Goal: Task Accomplishment & Management: Manage account settings

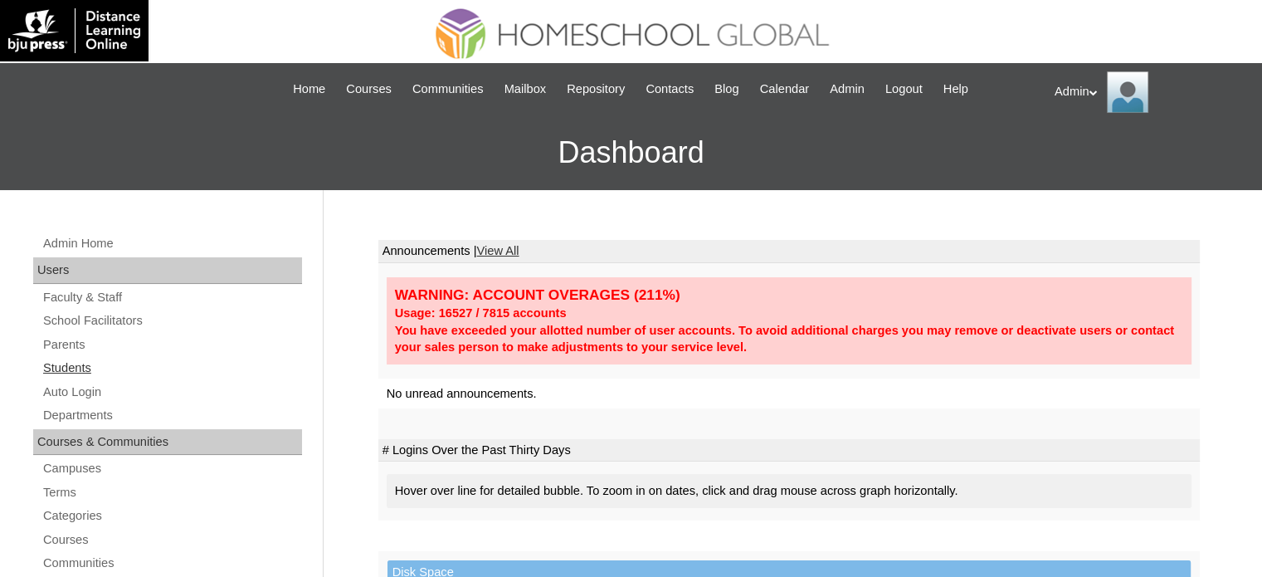
click at [74, 367] on link "Students" at bounding box center [171, 368] width 261 height 21
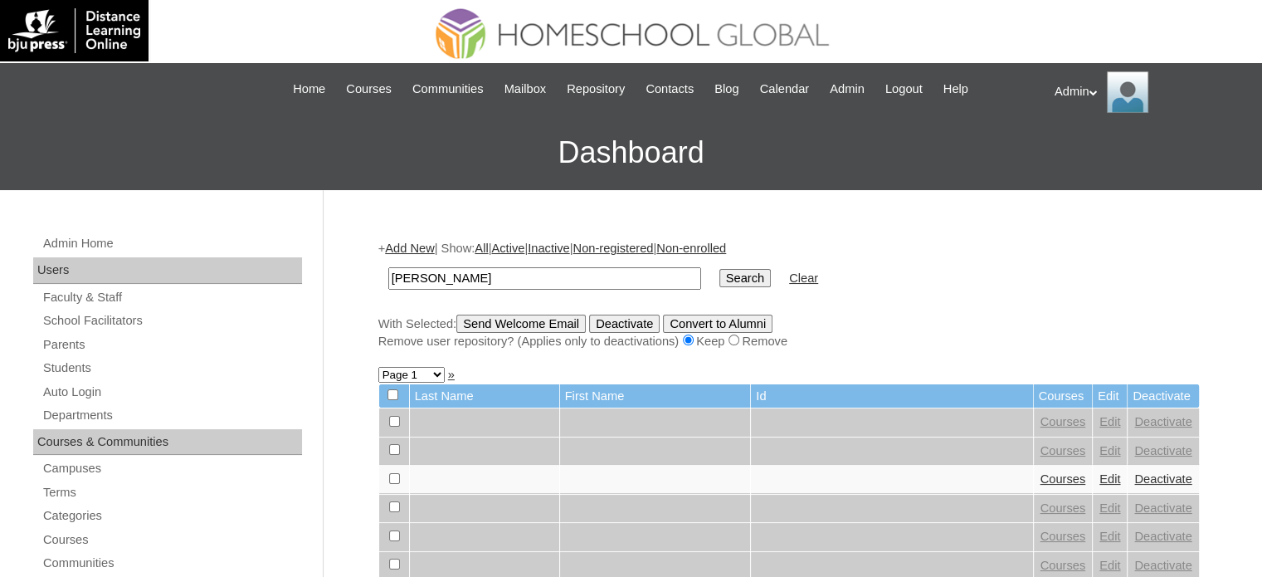
type input "jaslene leigh"
click at [719, 282] on input "Search" at bounding box center [744, 278] width 51 height 18
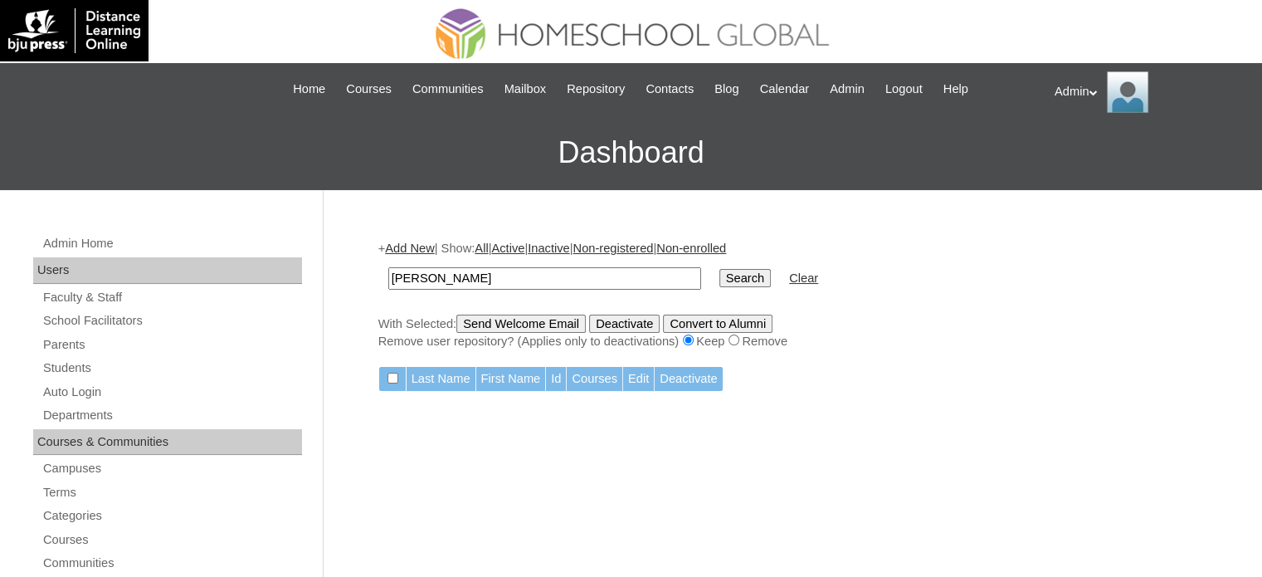
drag, startPoint x: 486, startPoint y: 267, endPoint x: 257, endPoint y: 275, distance: 229.2
type input "Leigh Jaslene"
click at [719, 275] on input "Search" at bounding box center [744, 278] width 51 height 18
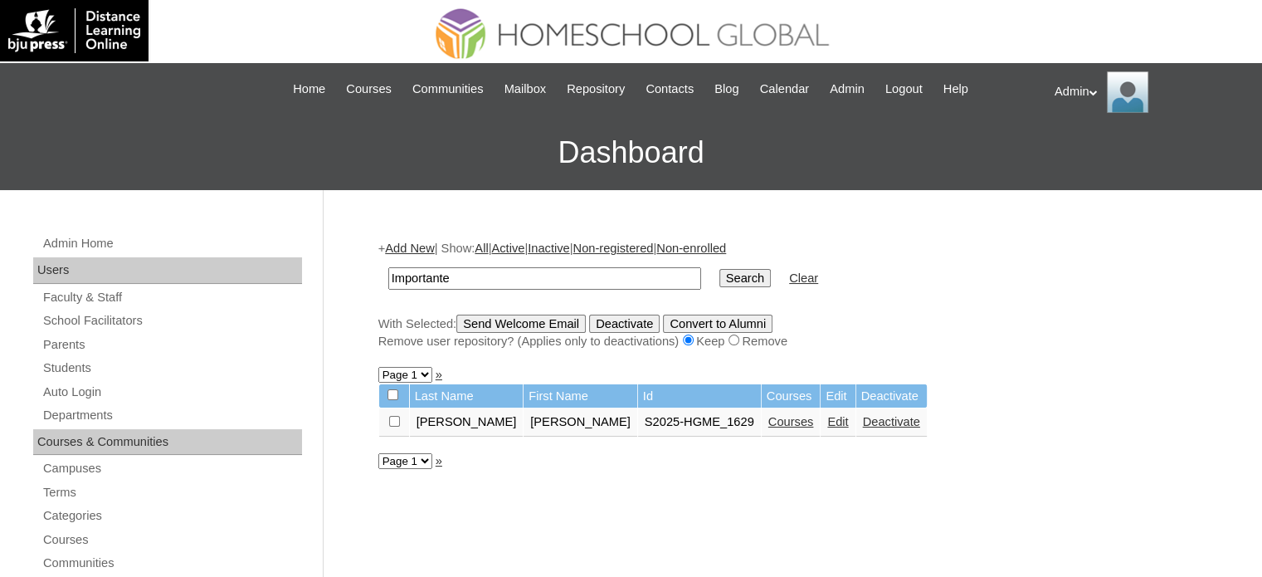
type input "Importante"
click at [719, 276] on input "Search" at bounding box center [744, 278] width 51 height 18
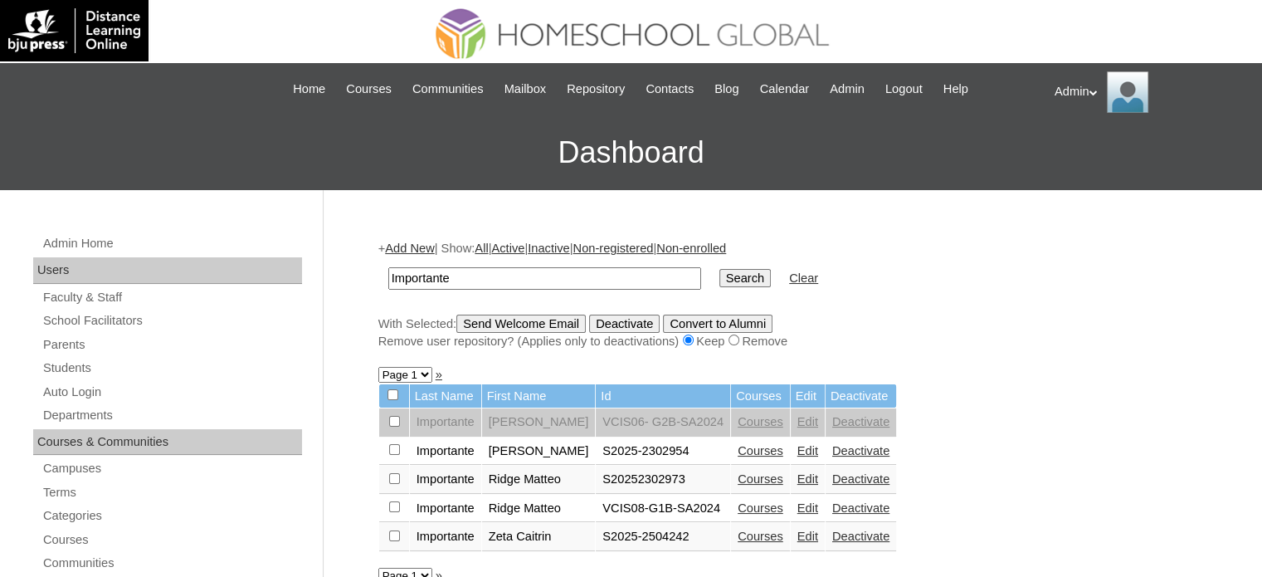
click at [740, 534] on link "Courses" at bounding box center [761, 535] width 46 height 13
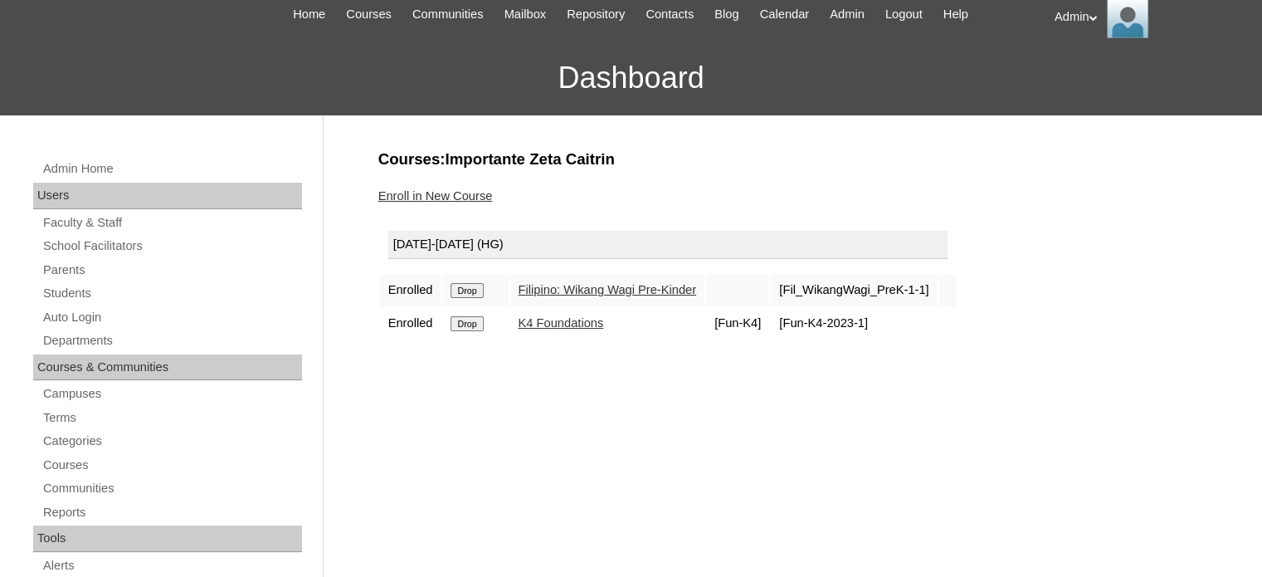
scroll to position [76, 0]
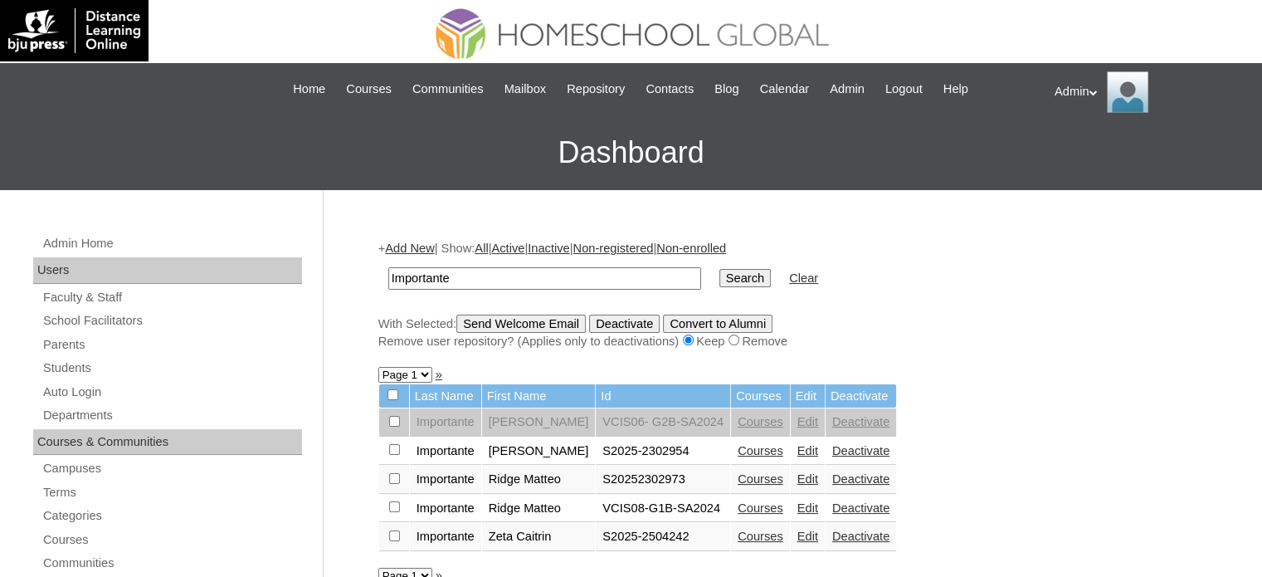
drag, startPoint x: 473, startPoint y: 271, endPoint x: 266, endPoint y: 255, distance: 208.1
type input "U"
type input "V"
click at [76, 341] on link "Parents" at bounding box center [171, 344] width 261 height 21
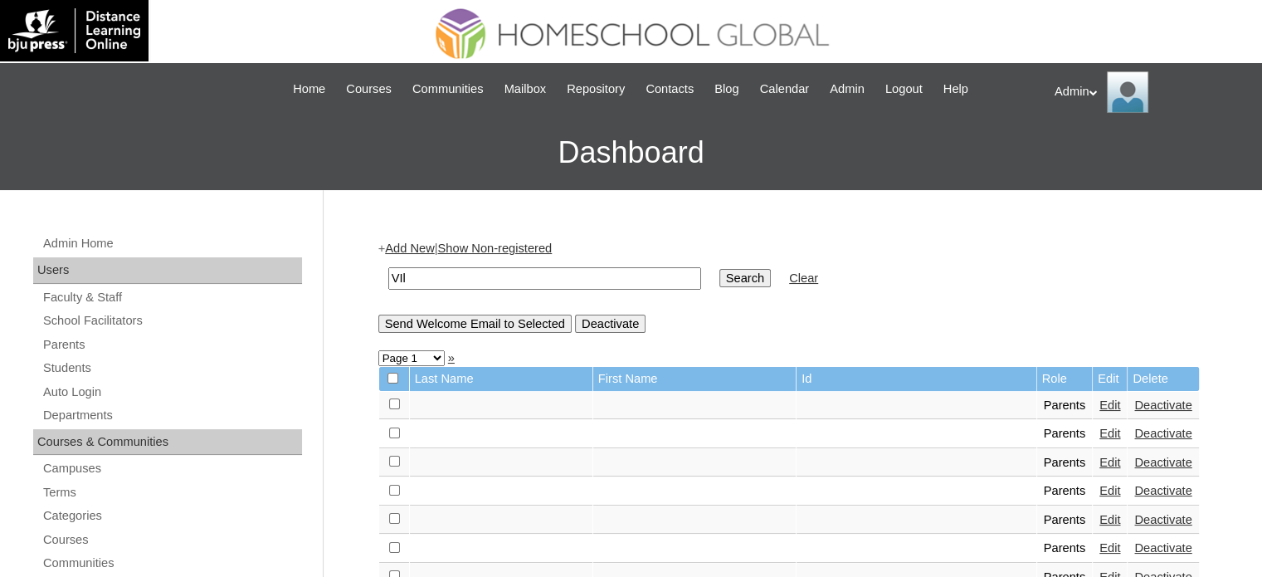
type input "[PERSON_NAME]"
click at [719, 283] on input "Search" at bounding box center [744, 278] width 51 height 18
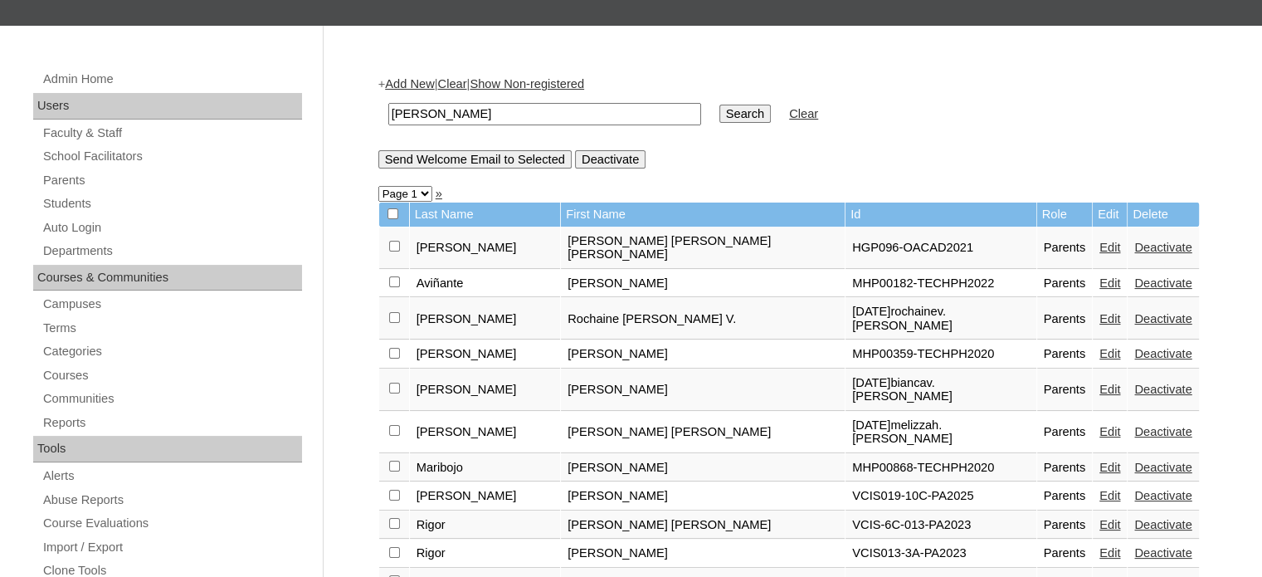
scroll to position [268, 0]
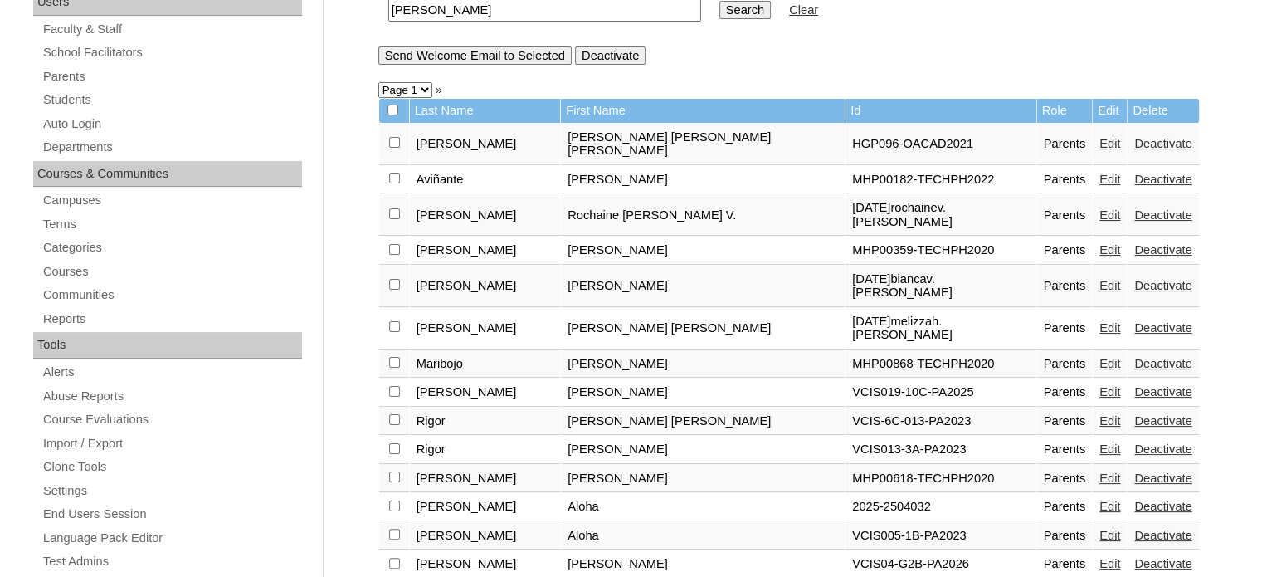
click at [1099, 500] on link "Edit" at bounding box center [1109, 506] width 21 height 13
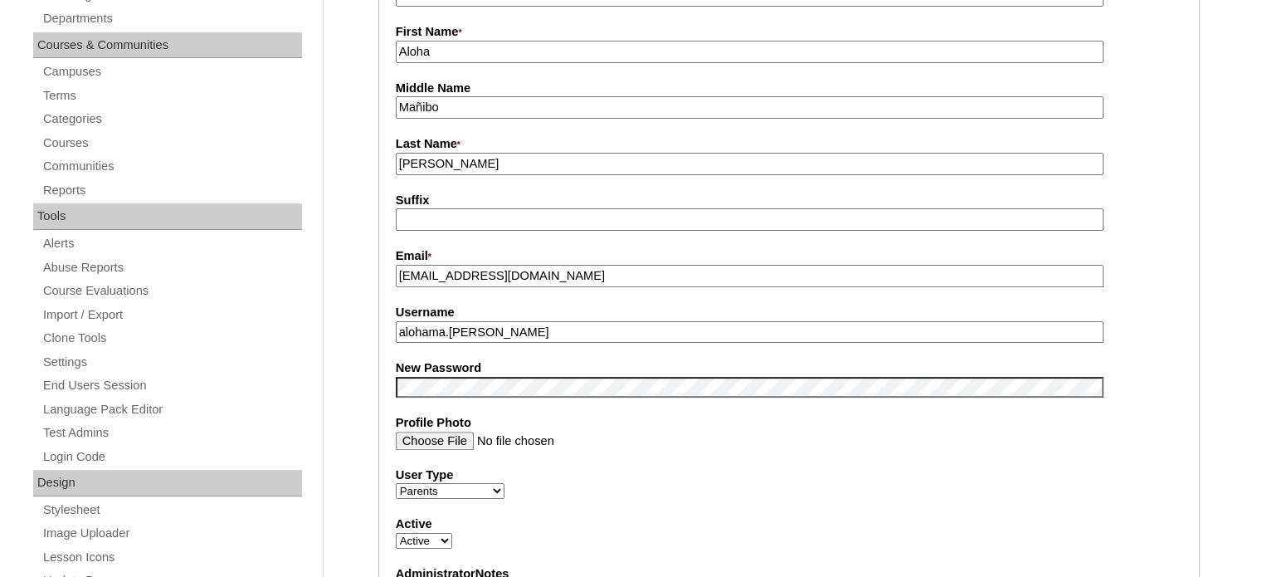
scroll to position [398, 0]
drag, startPoint x: 541, startPoint y: 329, endPoint x: 372, endPoint y: 338, distance: 169.5
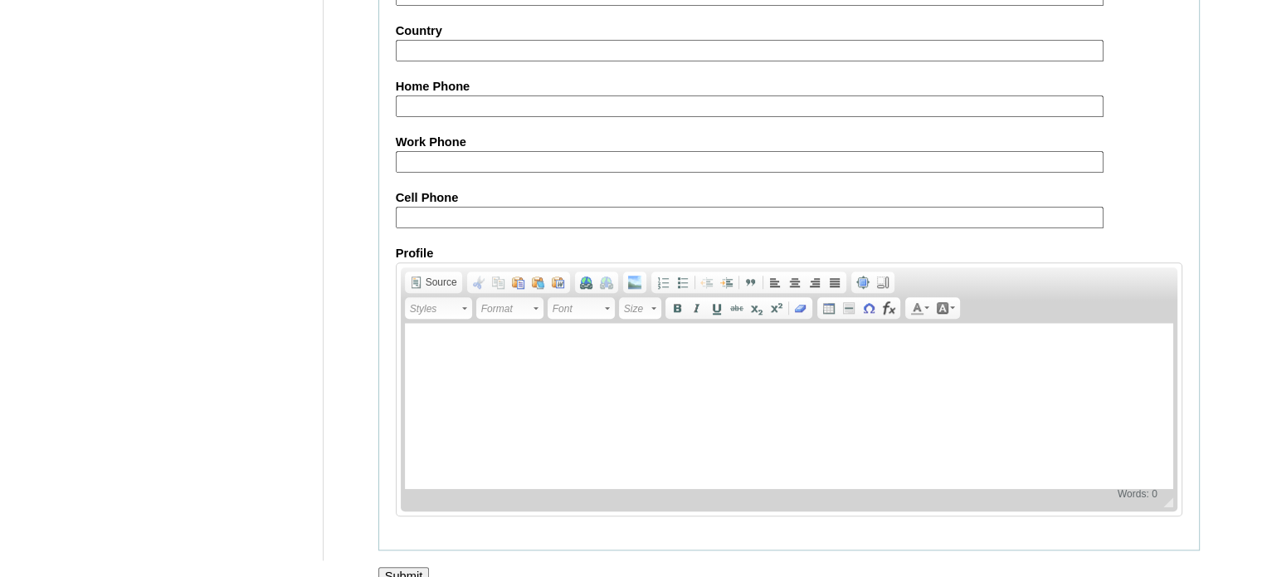
scroll to position [1587, 0]
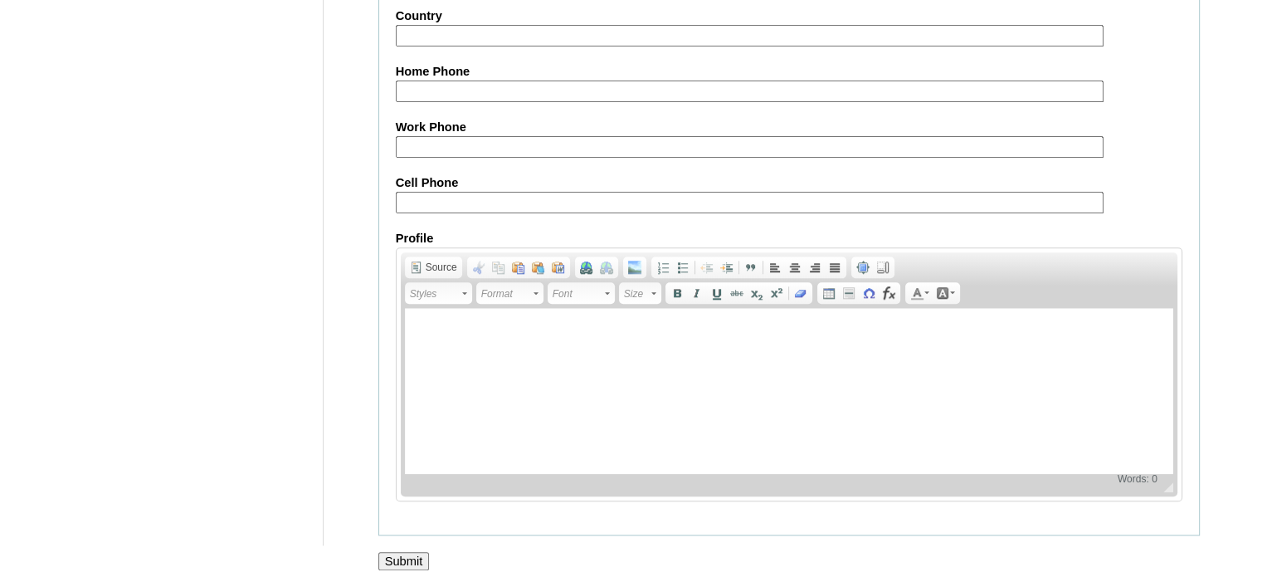
click at [403, 552] on input "Submit" at bounding box center [403, 561] width 51 height 18
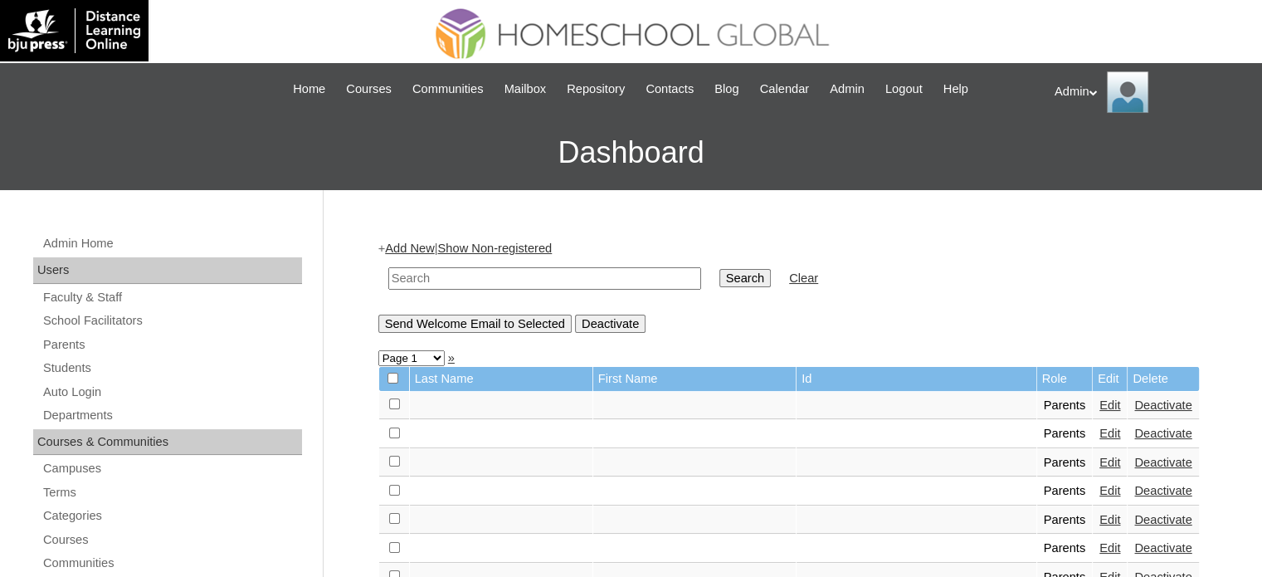
click at [239, 138] on h3 "Dashboard" at bounding box center [630, 152] width 1245 height 75
click at [956, 266] on form "Search Clear" at bounding box center [788, 278] width 821 height 42
click at [70, 373] on link "Students" at bounding box center [171, 368] width 261 height 21
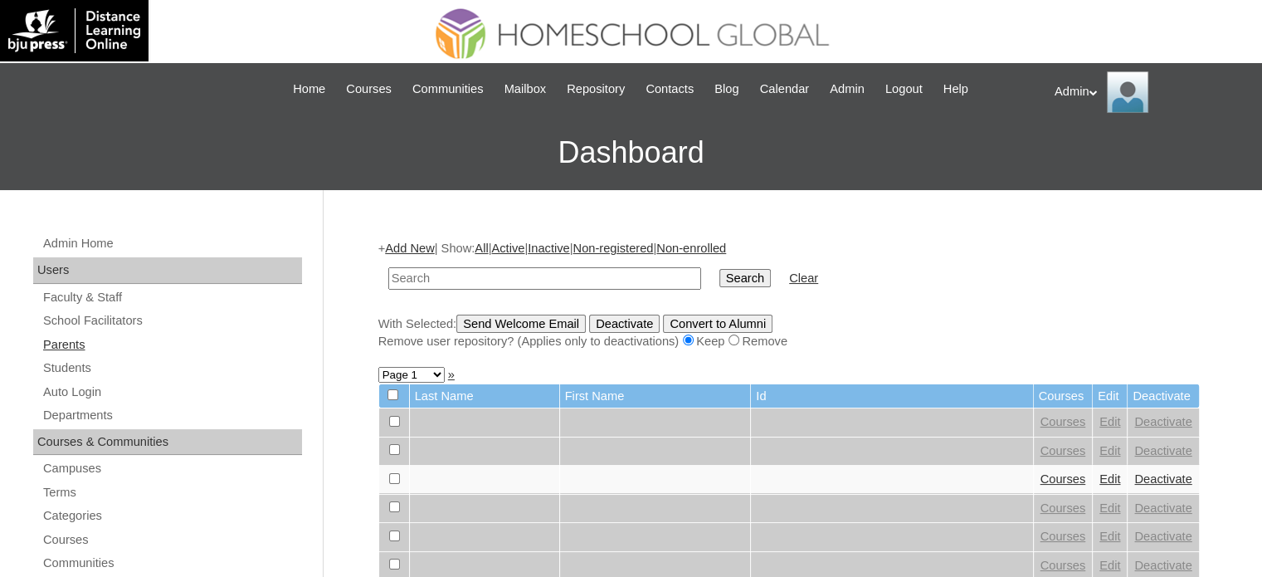
click at [60, 339] on link "Parents" at bounding box center [171, 344] width 261 height 21
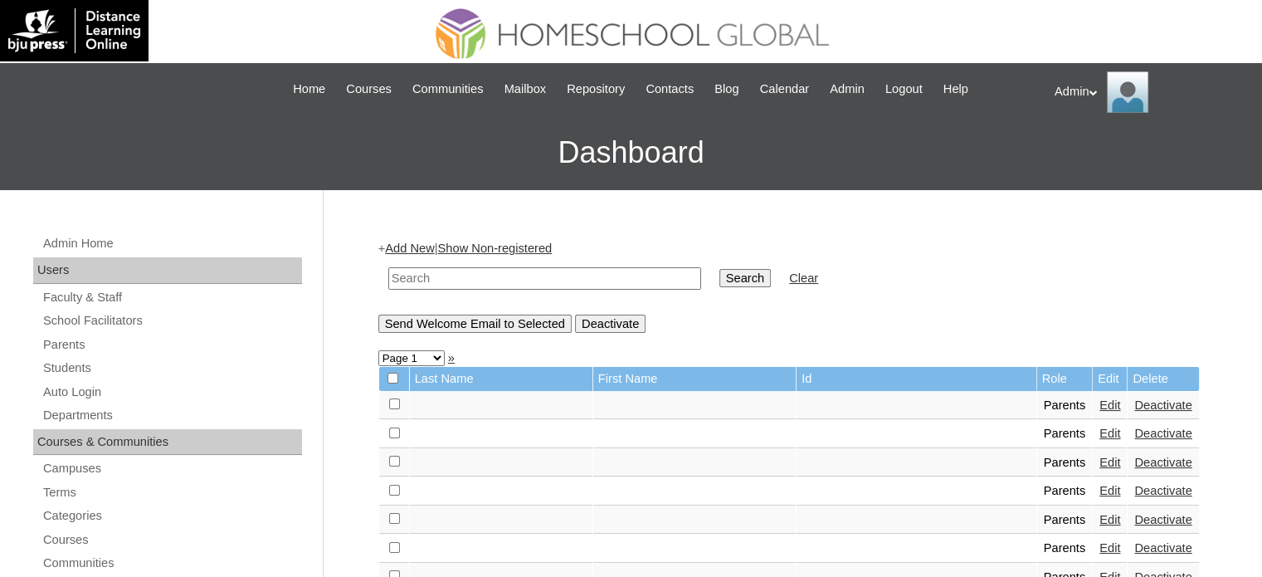
click at [522, 271] on input "text" at bounding box center [544, 278] width 313 height 22
paste input "maria.villanueva"
type input "maria.villanueva"
click at [719, 275] on input "Search" at bounding box center [744, 278] width 51 height 18
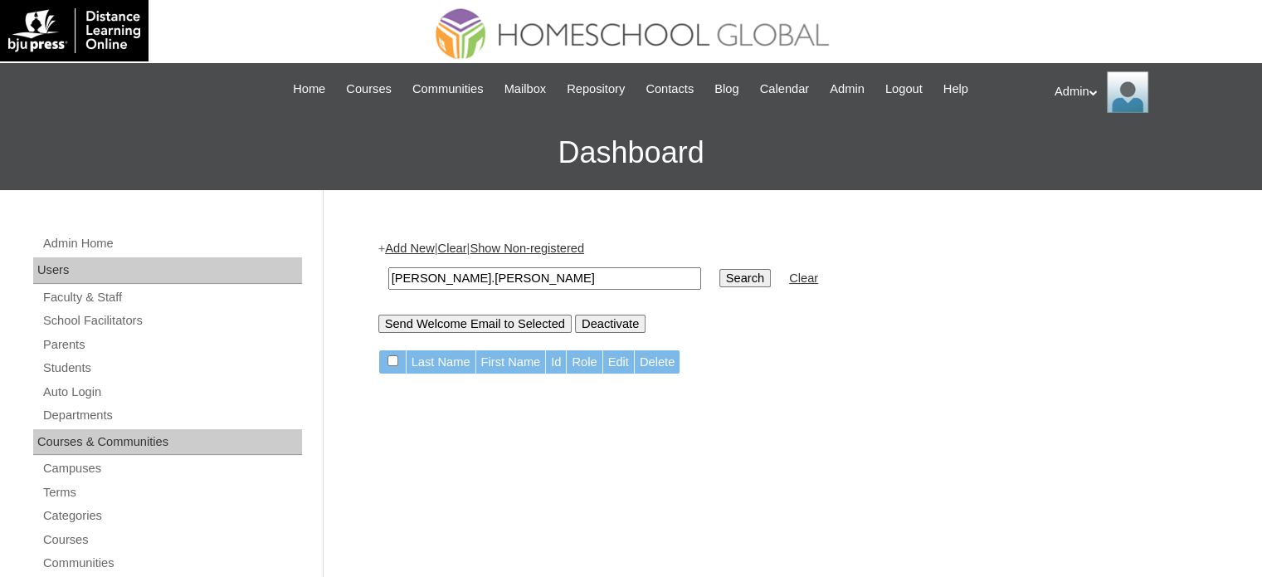
click at [433, 281] on input "[PERSON_NAME].[PERSON_NAME]" at bounding box center [544, 278] width 313 height 22
drag, startPoint x: 428, startPoint y: 281, endPoint x: 322, endPoint y: 280, distance: 106.2
type input "villanueva"
click at [719, 269] on input "Search" at bounding box center [744, 278] width 51 height 18
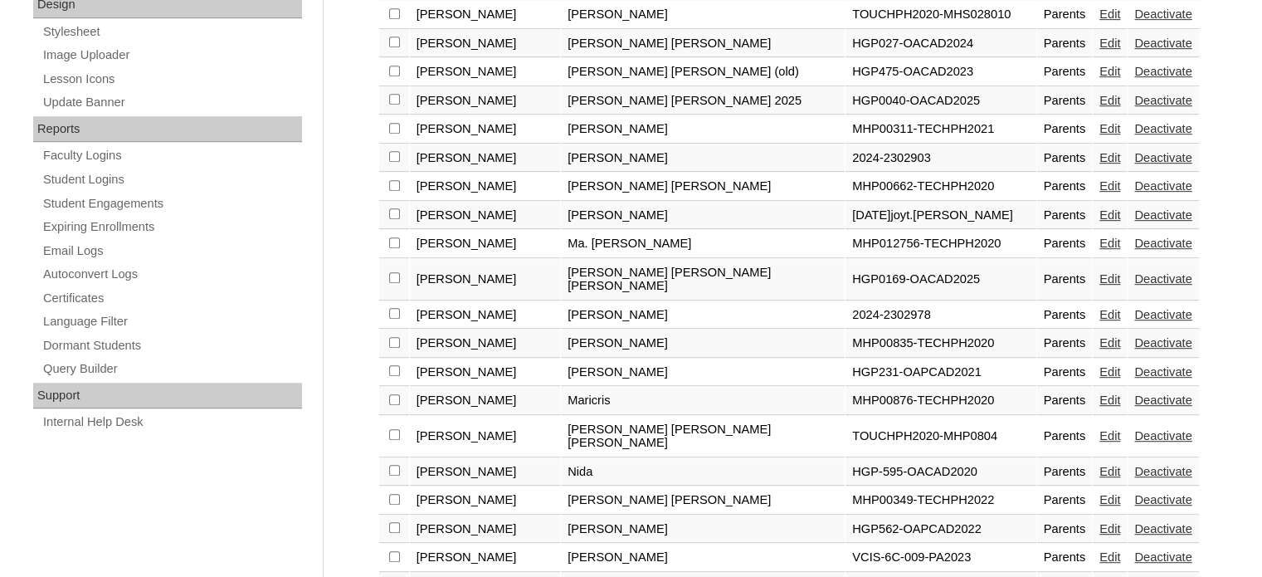
scroll to position [938, 0]
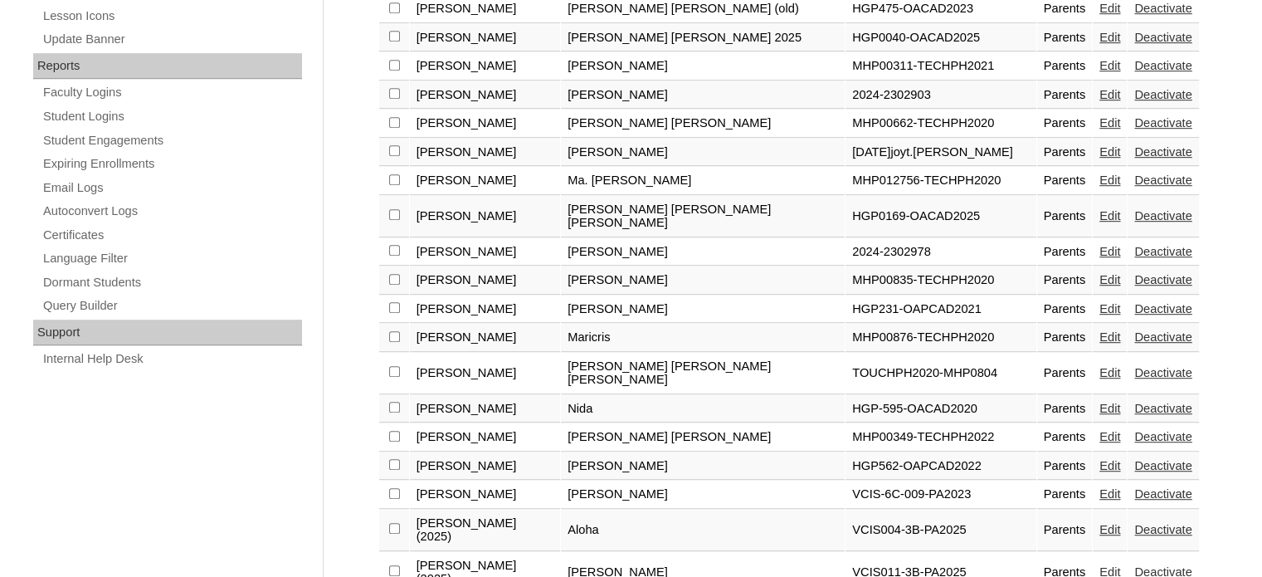
click at [1099, 245] on link "Edit" at bounding box center [1109, 251] width 21 height 13
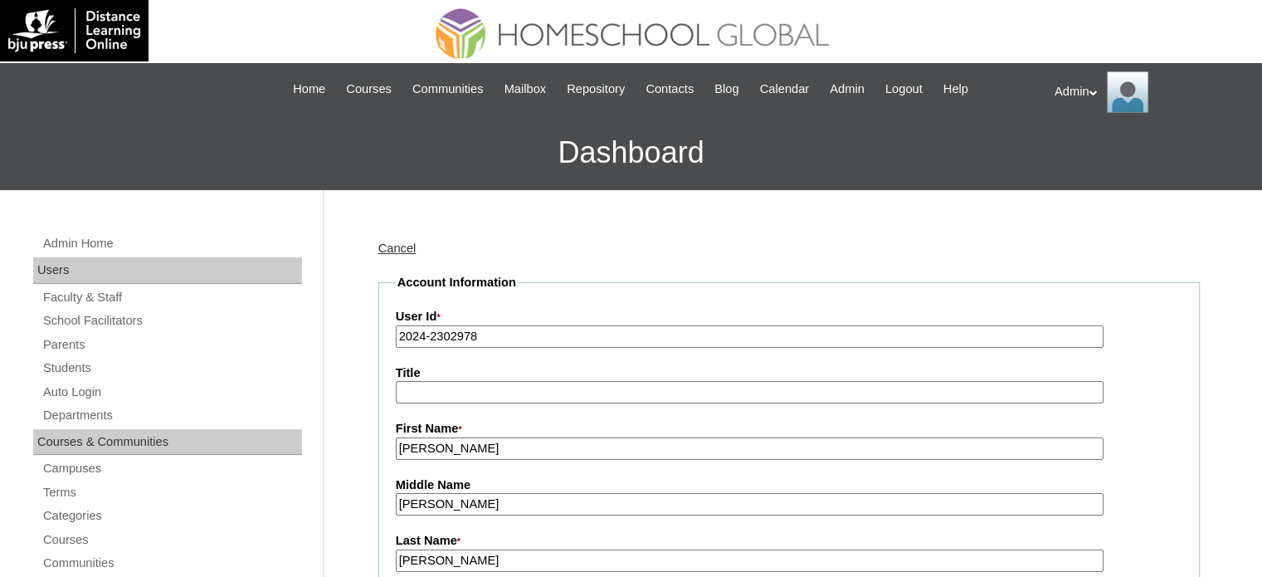
click at [419, 340] on input "2024-2302978" at bounding box center [750, 336] width 708 height 22
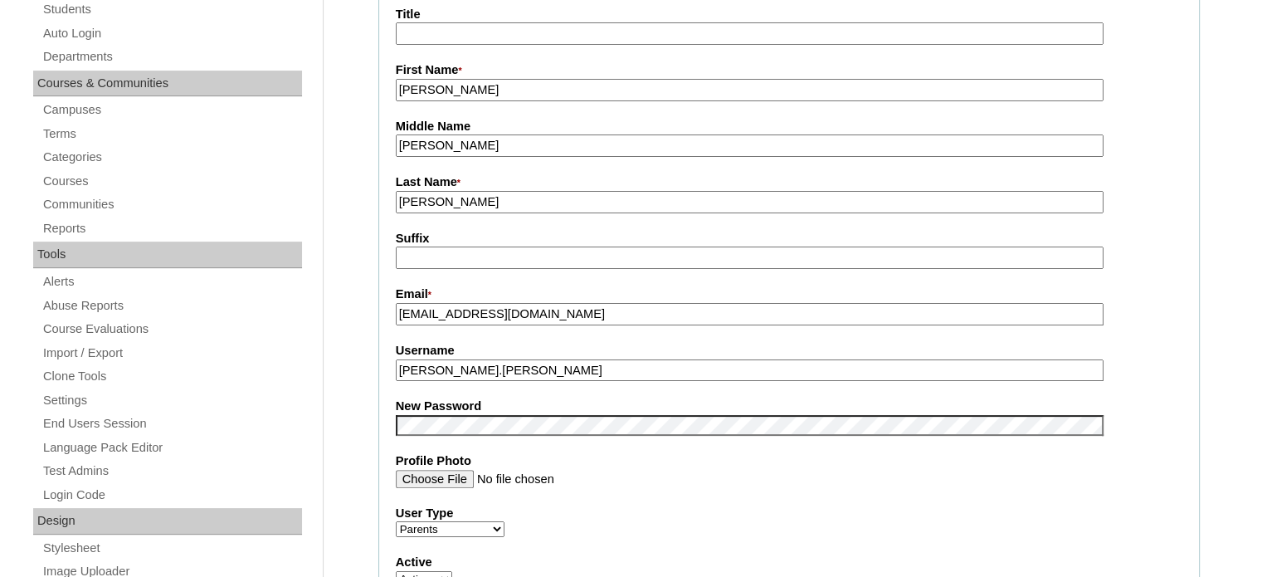
scroll to position [360, 0]
type input "2025-2302978"
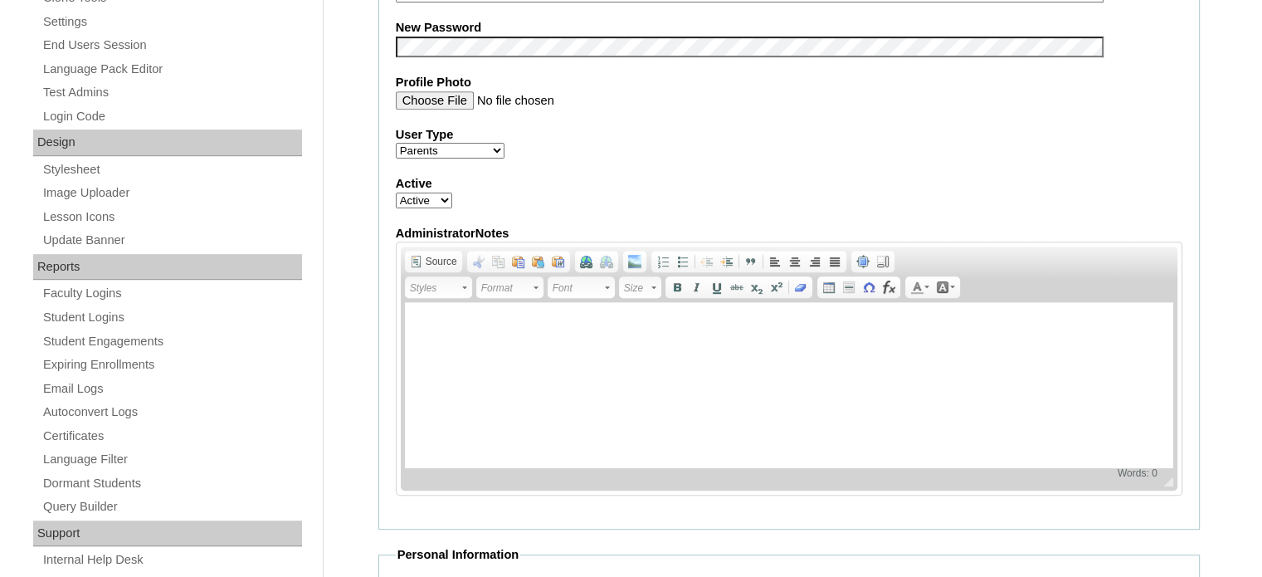
scroll to position [541, 0]
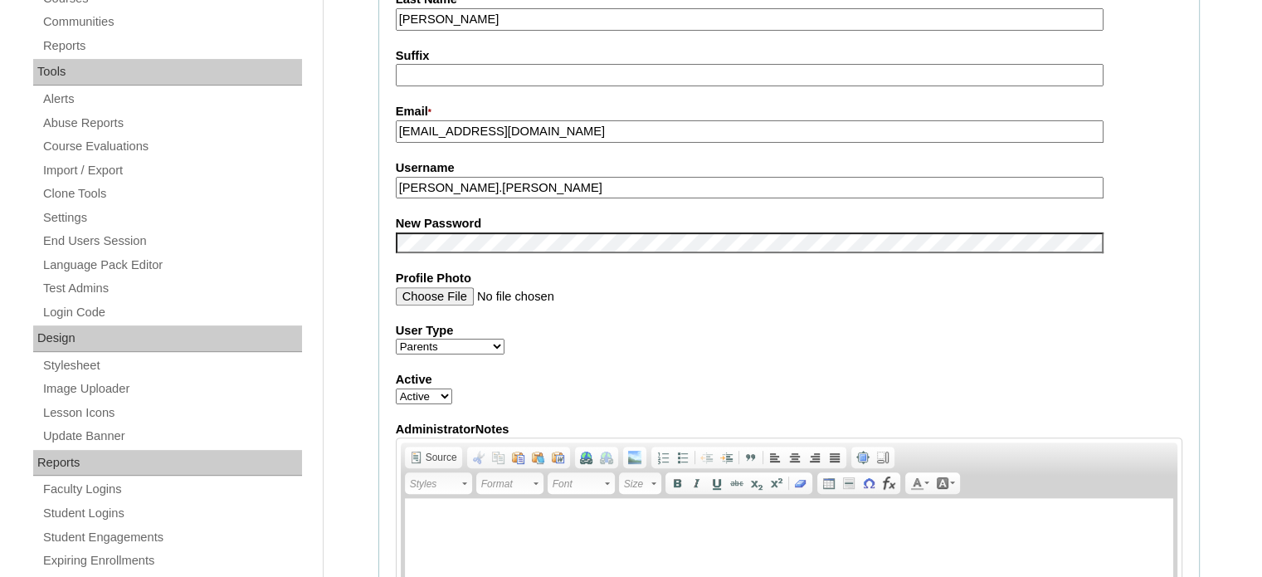
click at [514, 188] on input "[PERSON_NAME].[PERSON_NAME]" at bounding box center [750, 188] width 708 height 22
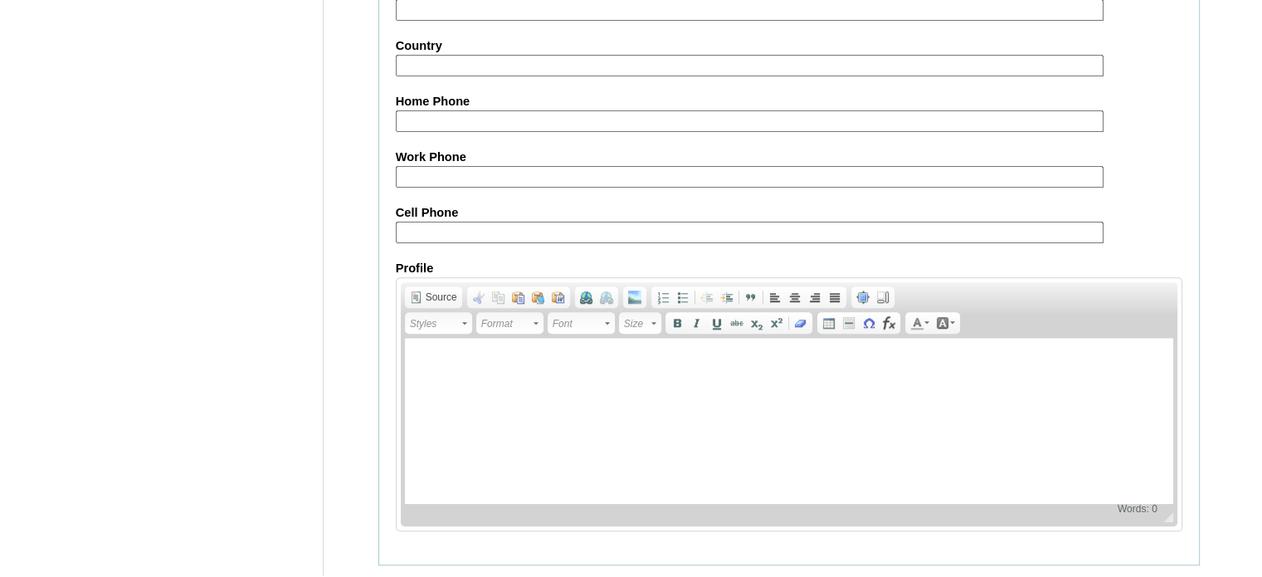
scroll to position [1565, 0]
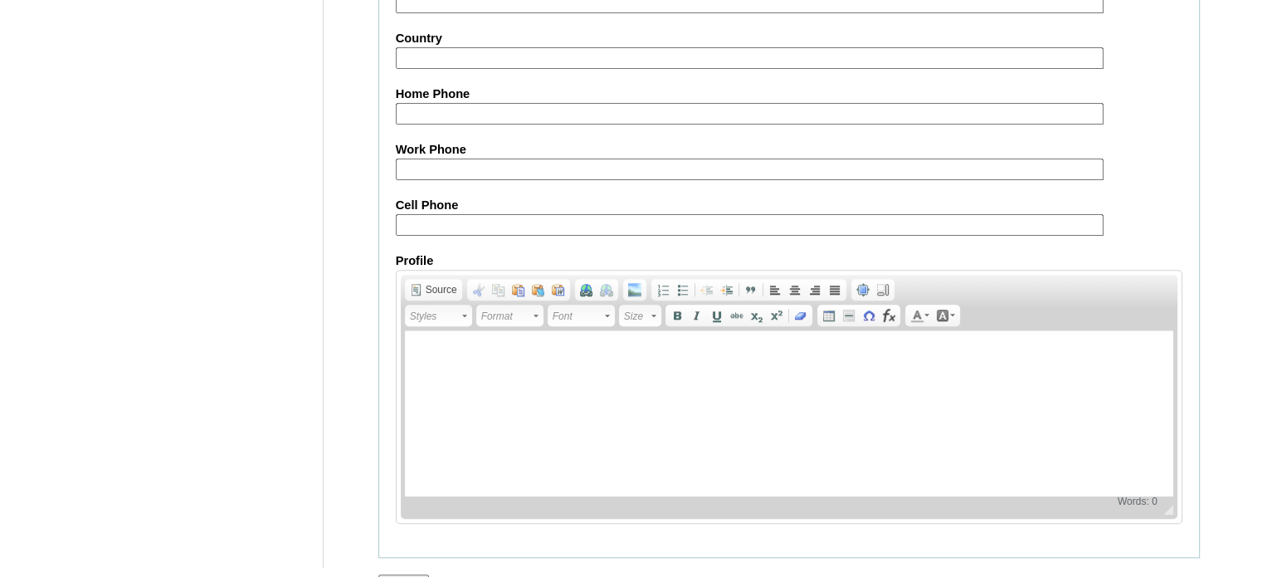
click at [417, 574] on input "Submit" at bounding box center [403, 583] width 51 height 18
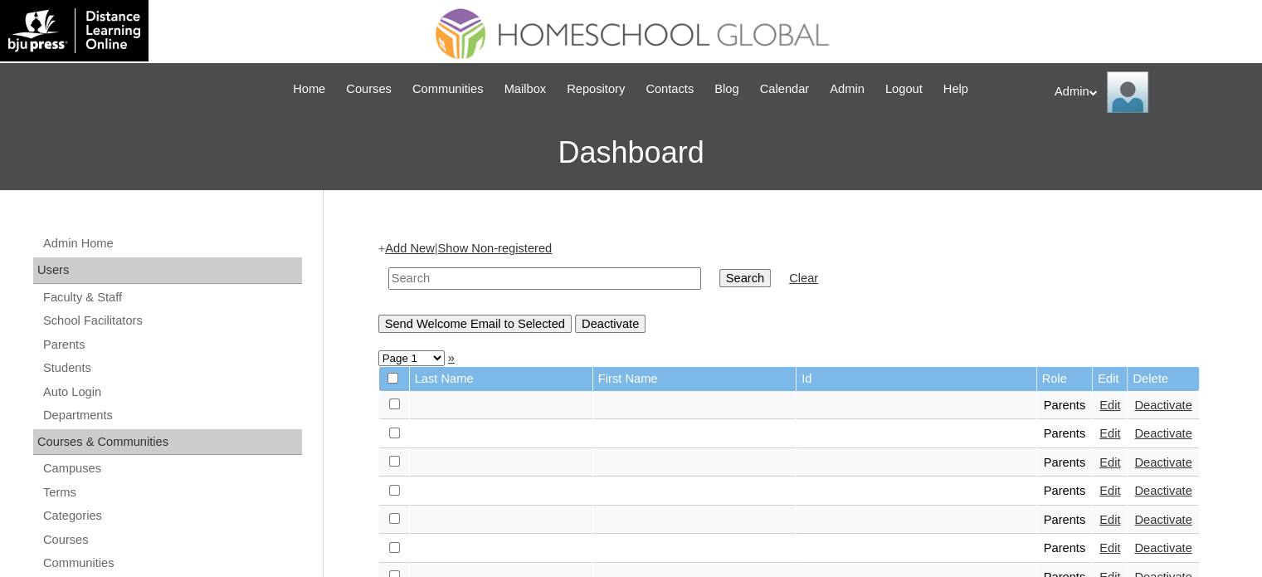
click at [477, 273] on input "text" at bounding box center [544, 278] width 313 height 22
type input "remolecio"
click at [719, 277] on input "Search" at bounding box center [744, 278] width 51 height 18
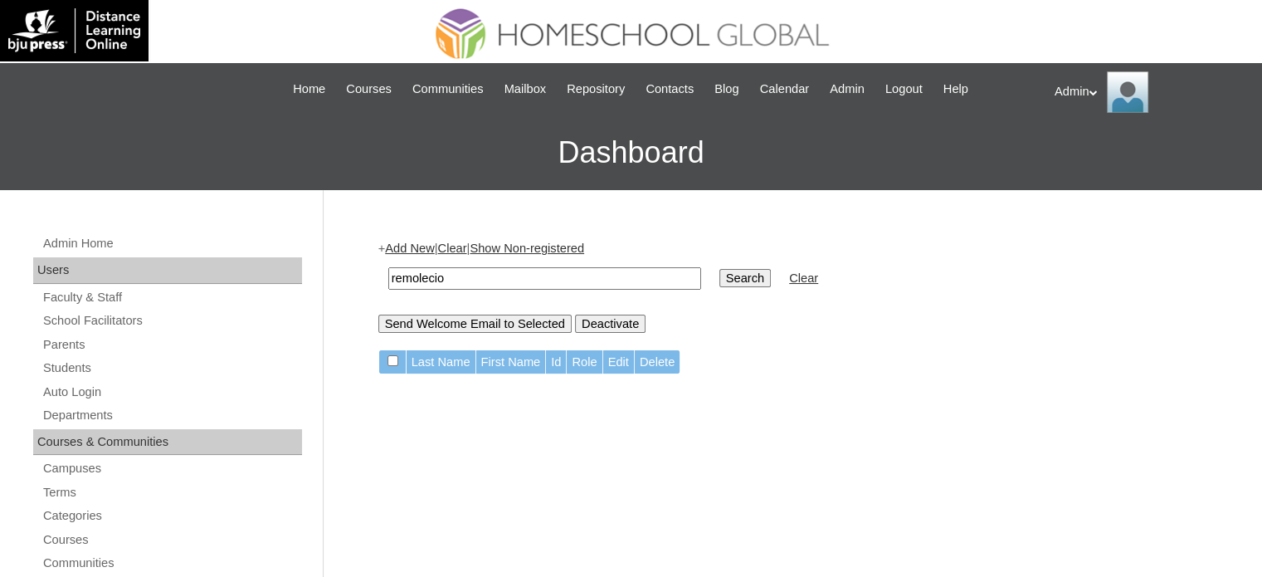
click at [433, 280] on input "remolecio" at bounding box center [544, 278] width 313 height 22
type input "remolacio"
click at [719, 280] on input "Search" at bounding box center [744, 278] width 51 height 18
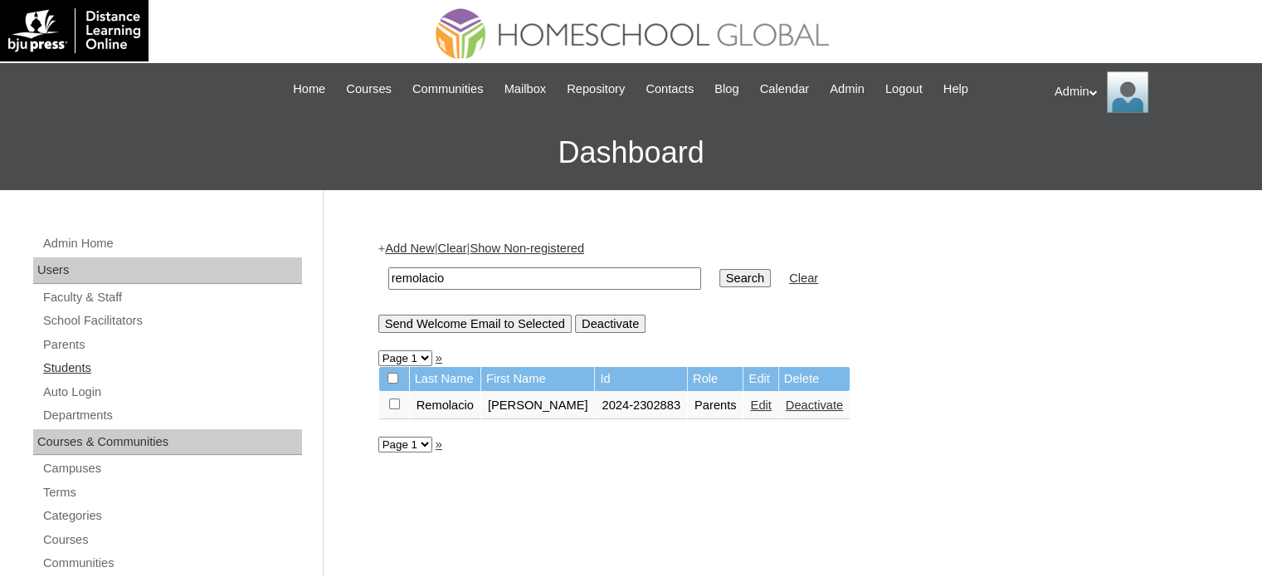
click at [80, 368] on link "Students" at bounding box center [171, 368] width 261 height 21
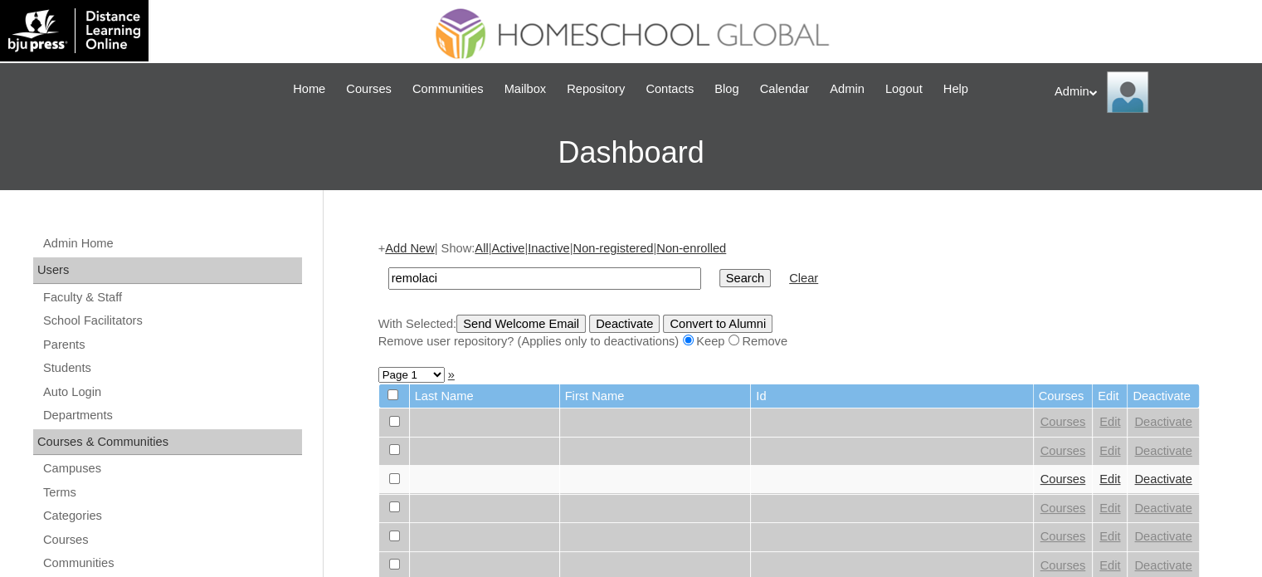
type input "remolacio"
click at [719, 282] on input "Search" at bounding box center [744, 278] width 51 height 18
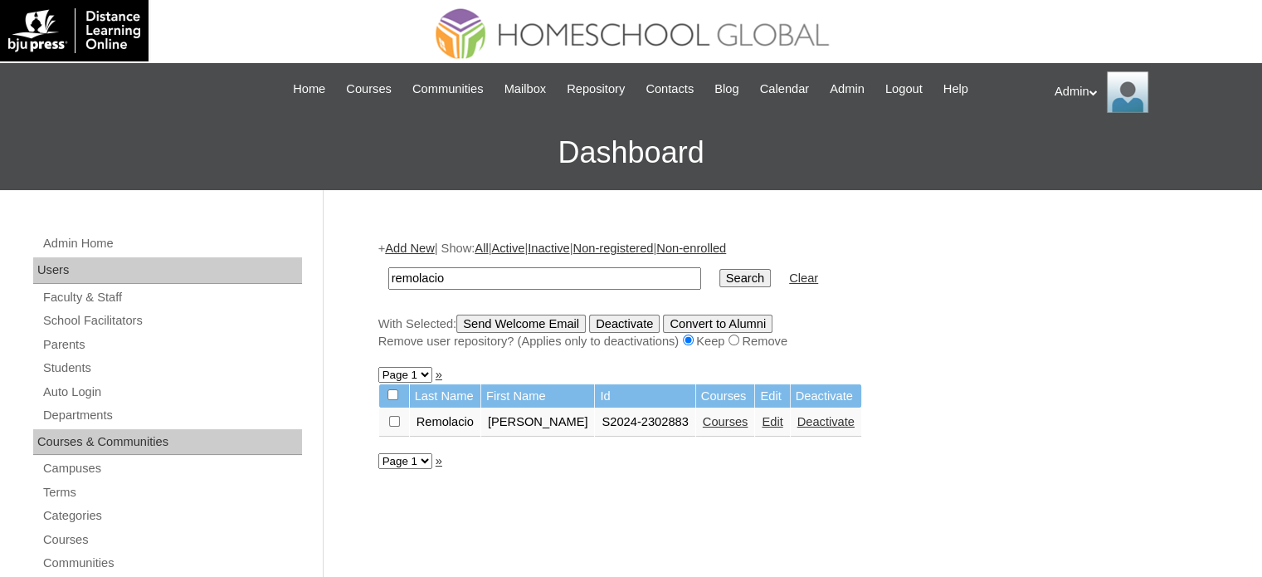
click at [710, 417] on link "Courses" at bounding box center [726, 421] width 46 height 13
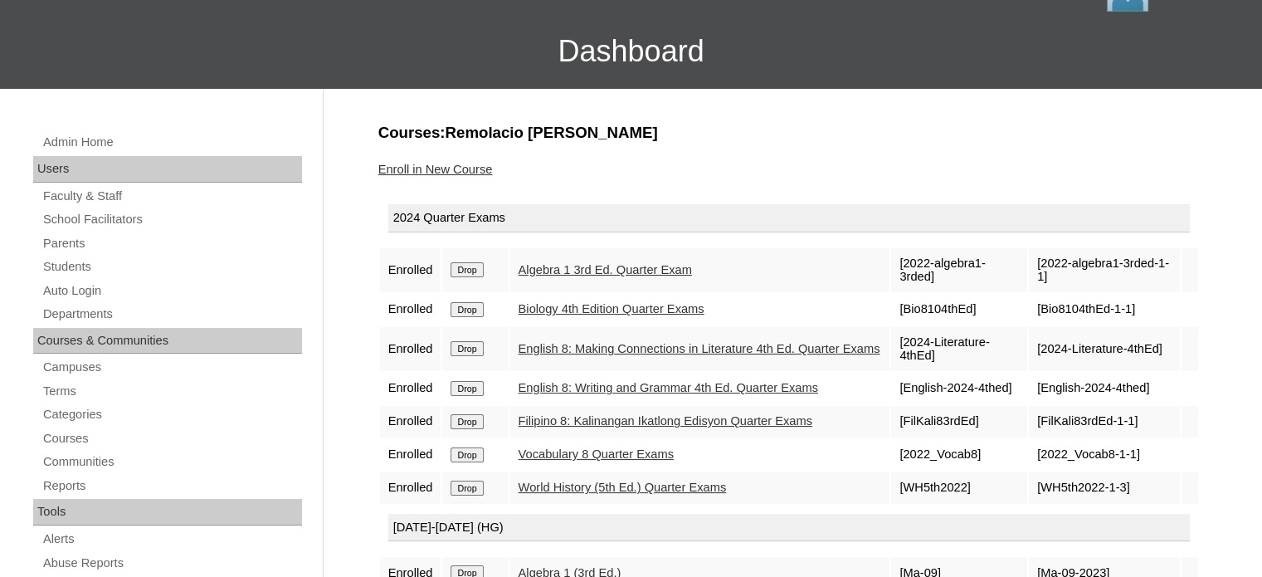
scroll to position [125, 0]
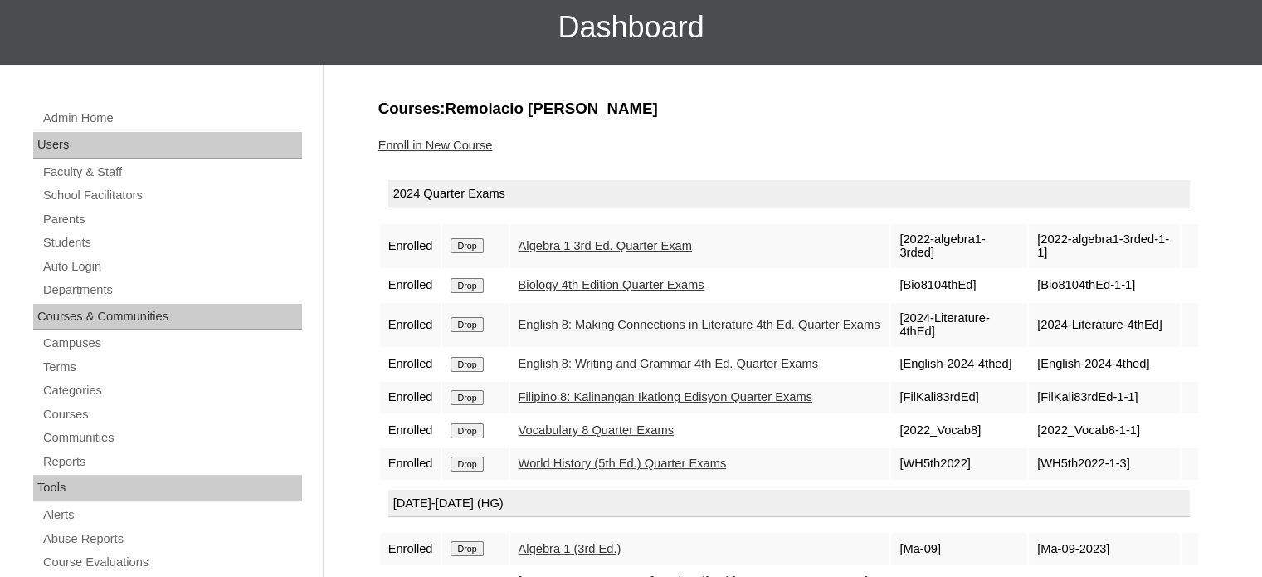
click at [554, 391] on link "Filipino 8: Kalinangan Ikatlong Edisyon Quarter Exams" at bounding box center [666, 396] width 294 height 13
click at [68, 238] on link "Students" at bounding box center [171, 242] width 261 height 21
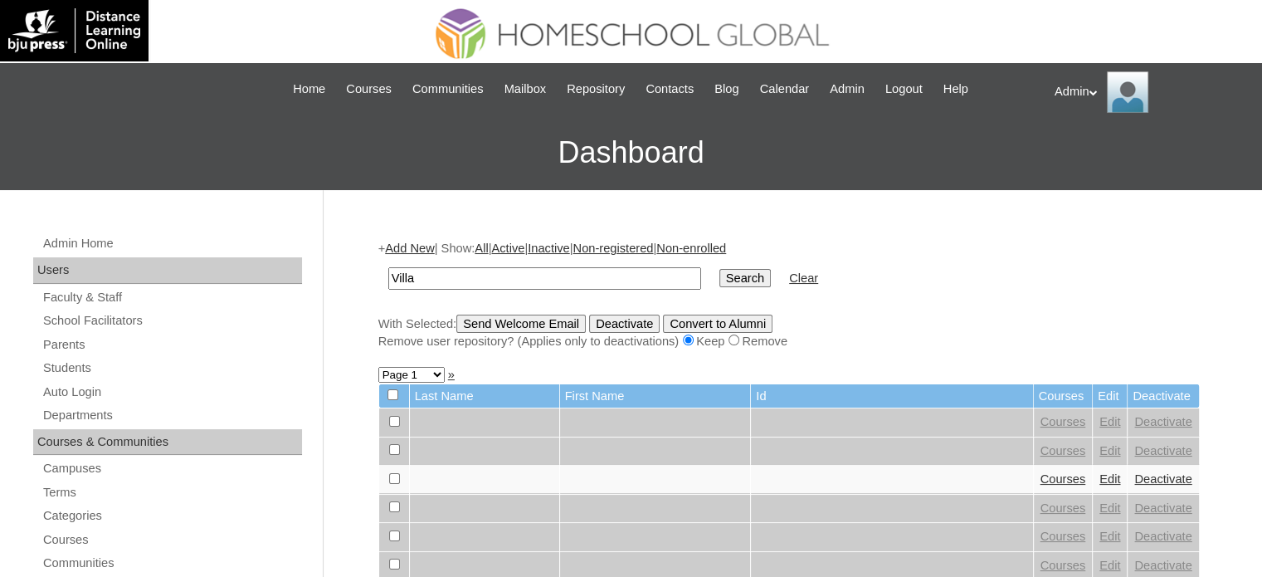
type input "[PERSON_NAME]"
click at [719, 283] on input "Search" at bounding box center [744, 278] width 51 height 18
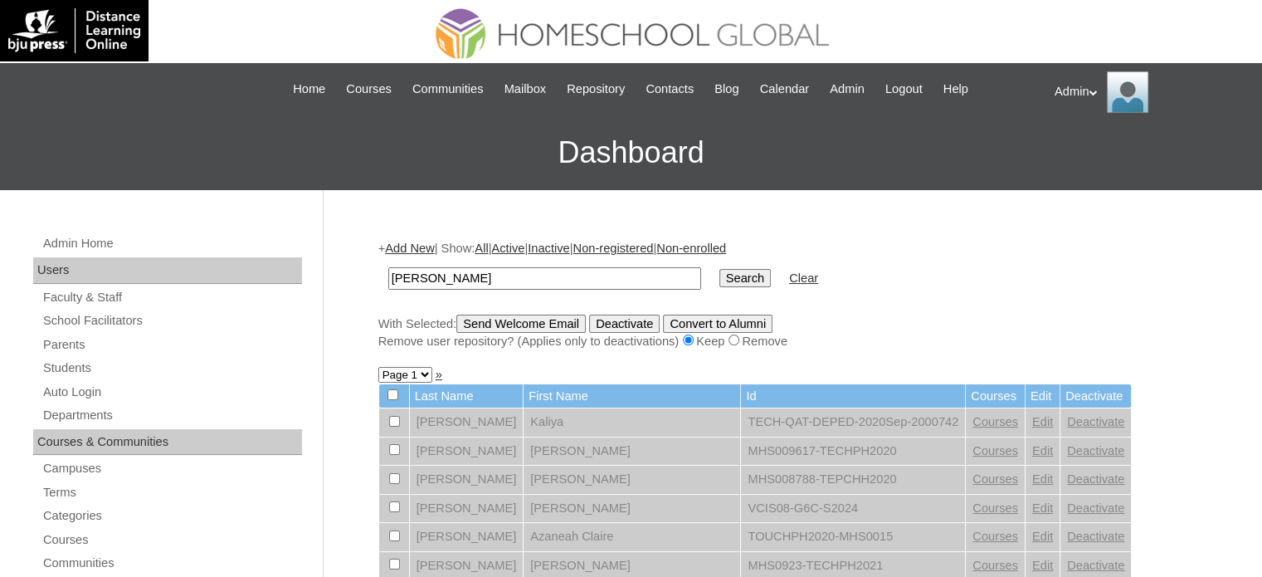
click at [719, 272] on input "Search" at bounding box center [744, 278] width 51 height 18
click at [469, 279] on input "[PERSON_NAME]" at bounding box center [544, 278] width 313 height 22
click at [719, 277] on input "Search" at bounding box center [744, 278] width 51 height 18
click at [511, 275] on input "Villanueva" at bounding box center [544, 278] width 313 height 22
type input "villanueva"
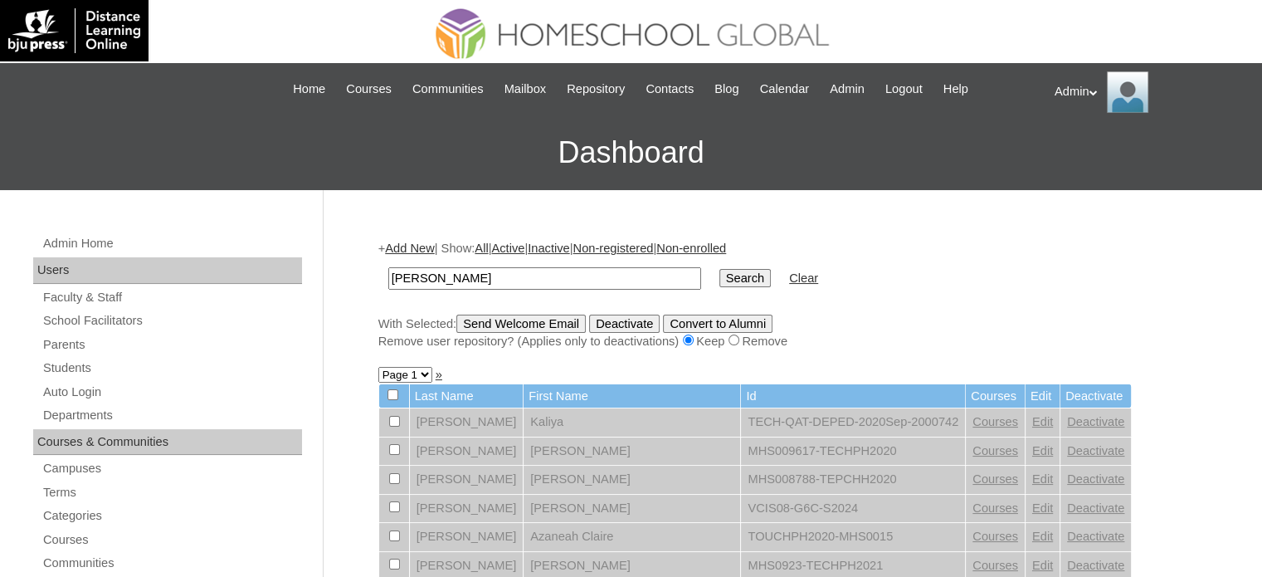
click at [719, 270] on input "Search" at bounding box center [744, 278] width 51 height 18
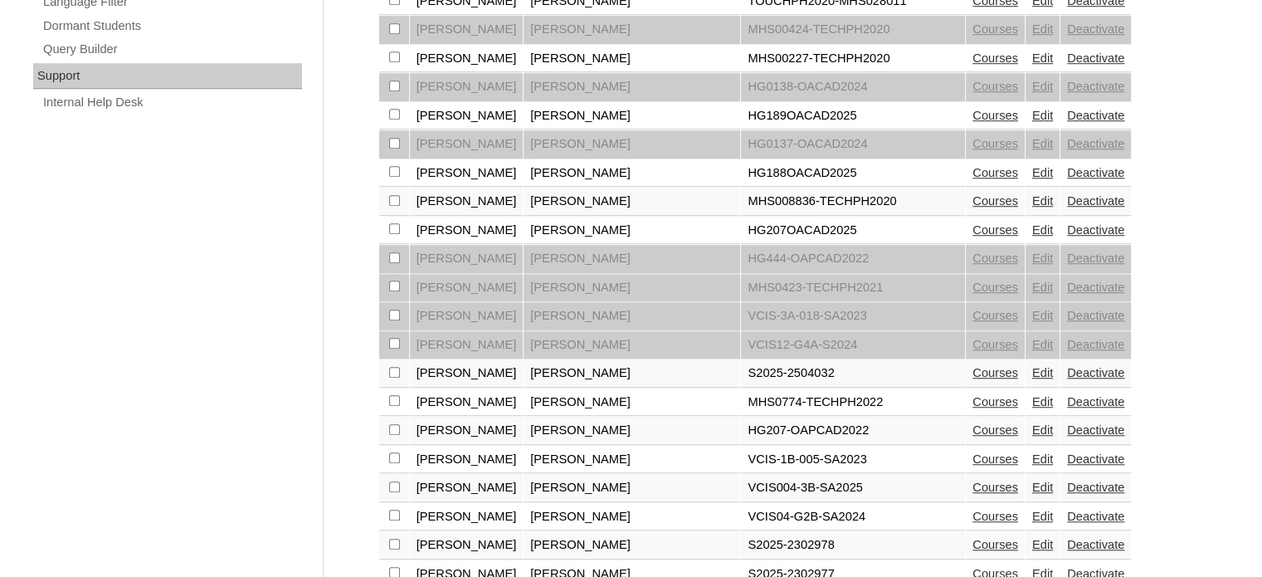
scroll to position [1238, 0]
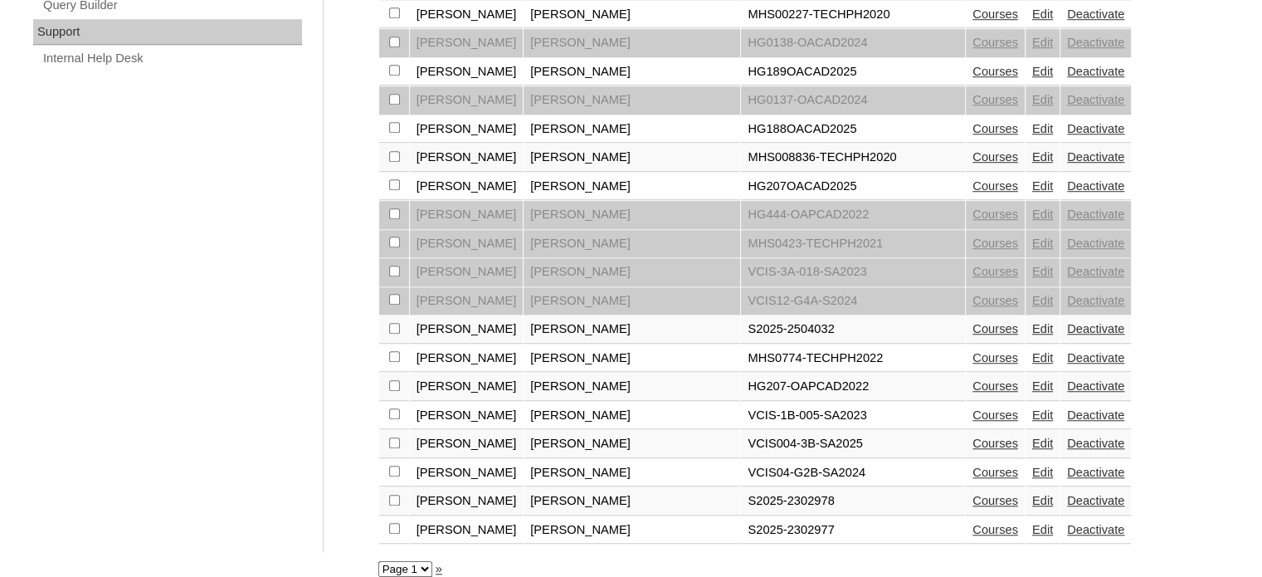
click at [972, 523] on link "Courses" at bounding box center [995, 529] width 46 height 13
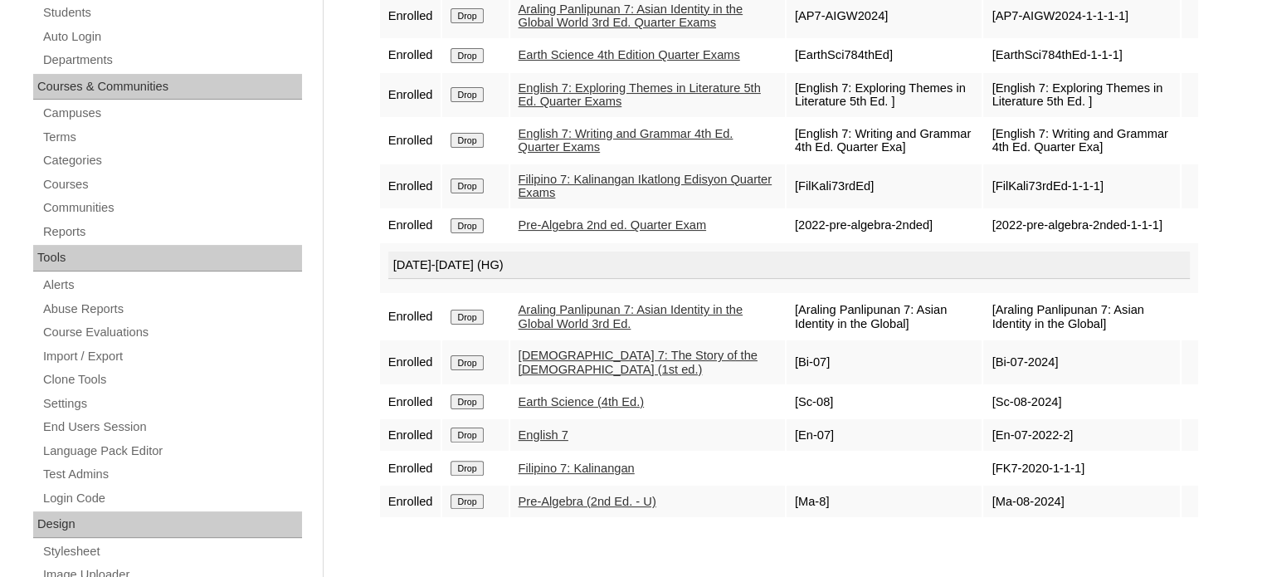
scroll to position [52, 0]
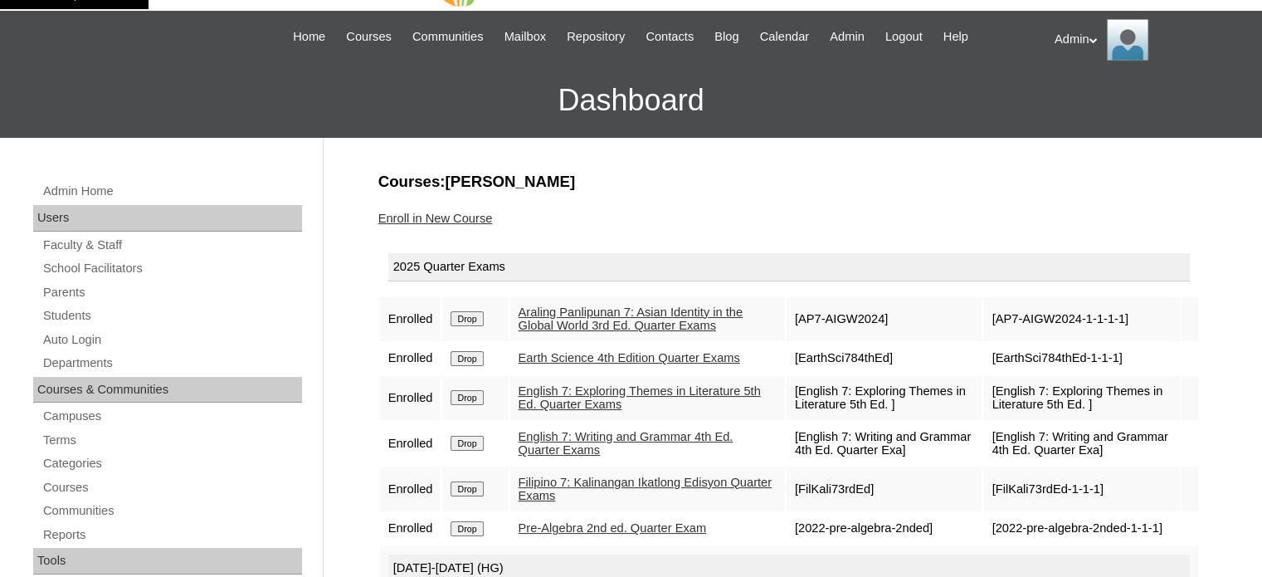
click at [436, 218] on link "Enroll in New Course" at bounding box center [435, 218] width 115 height 13
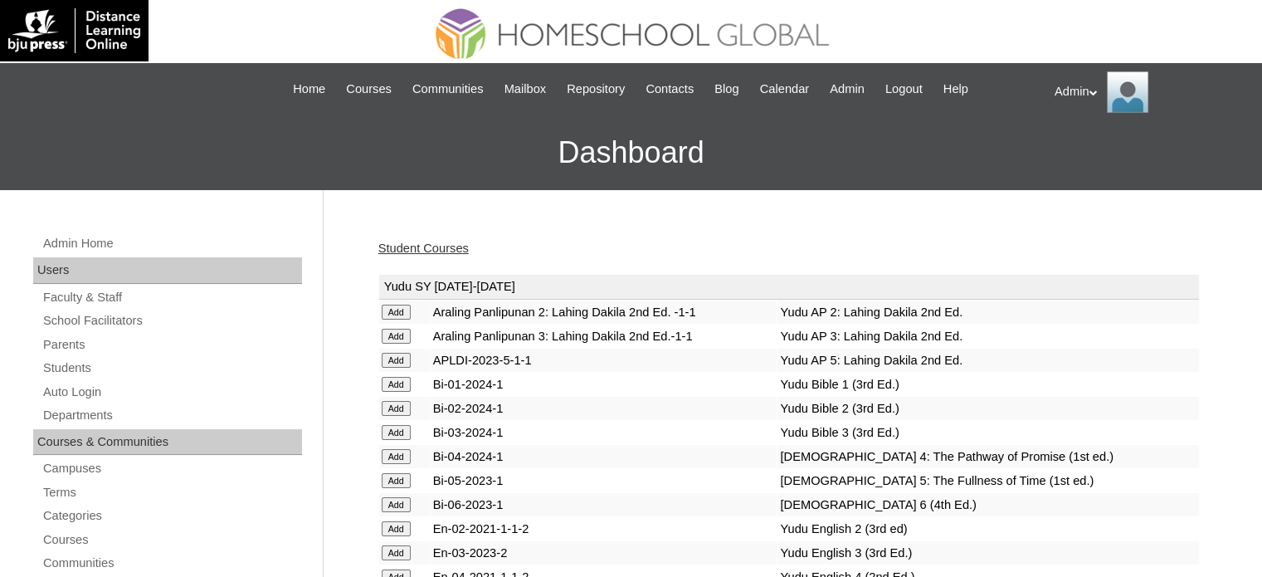
click at [446, 246] on link "Student Courses" at bounding box center [423, 247] width 90 height 13
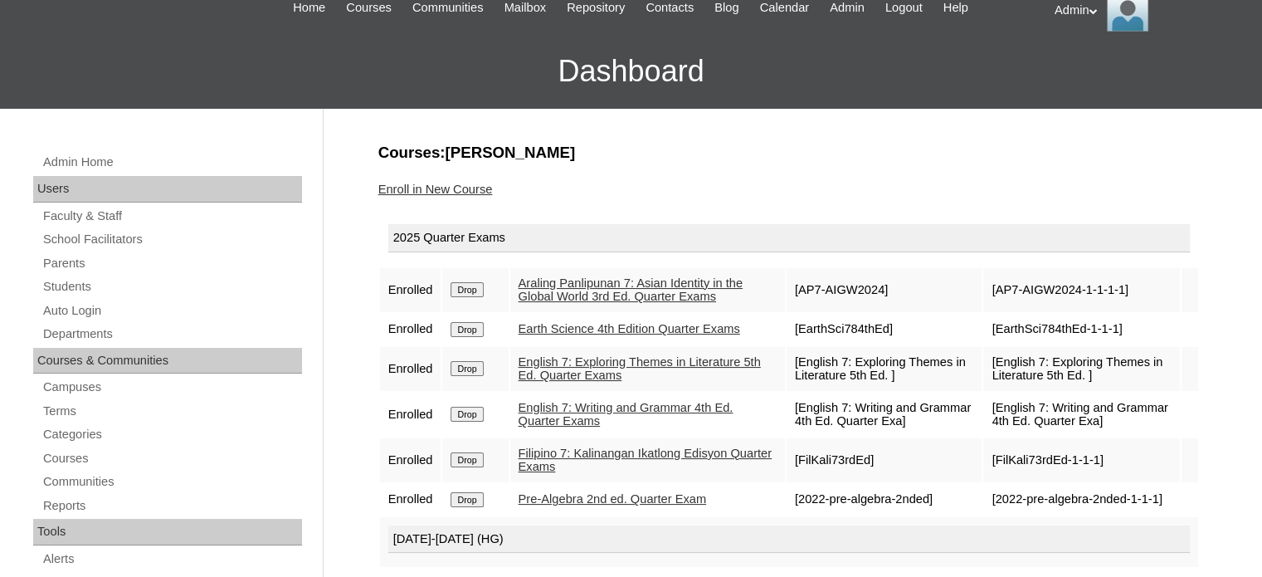
scroll to position [18, 0]
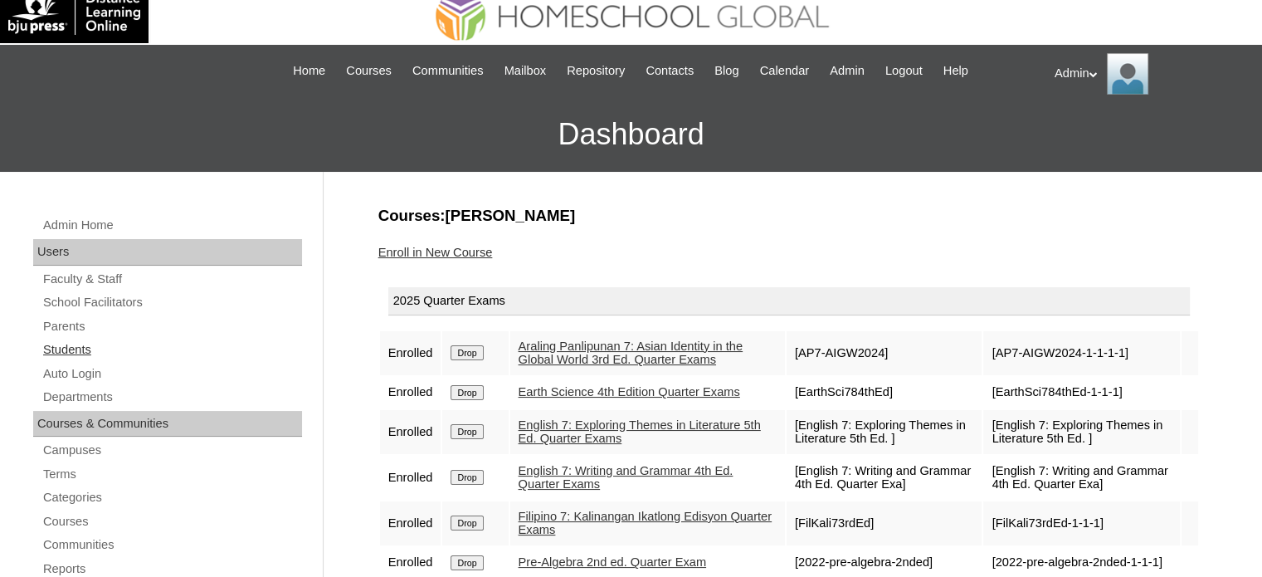
click at [86, 349] on link "Students" at bounding box center [171, 349] width 261 height 21
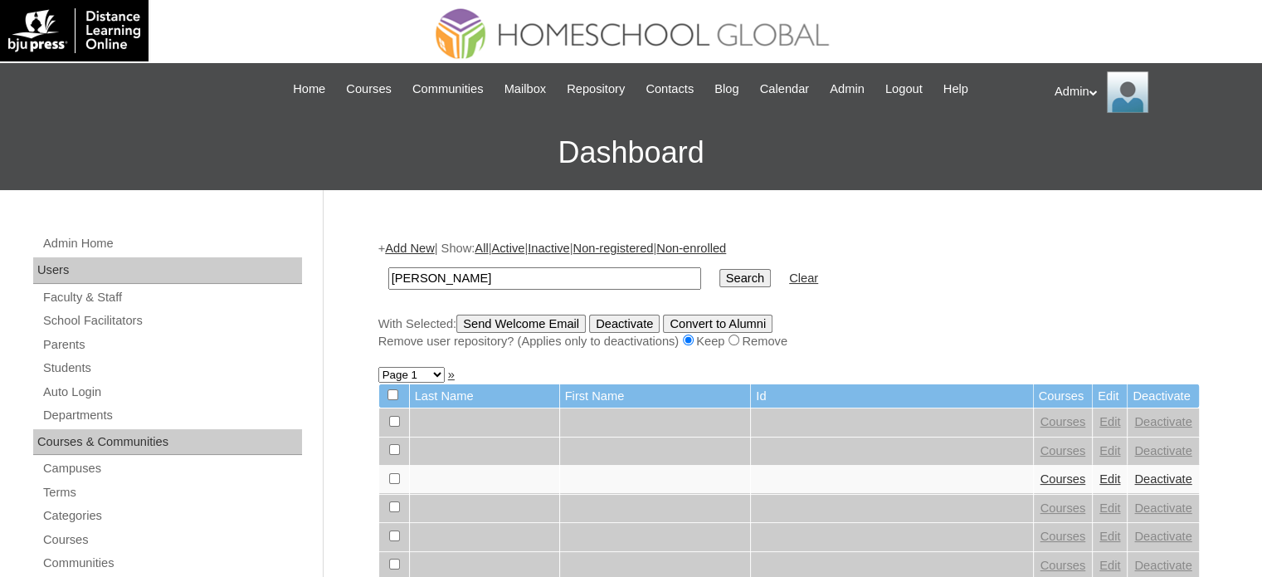
type input "[PERSON_NAME]"
click at [719, 275] on input "Search" at bounding box center [744, 278] width 51 height 18
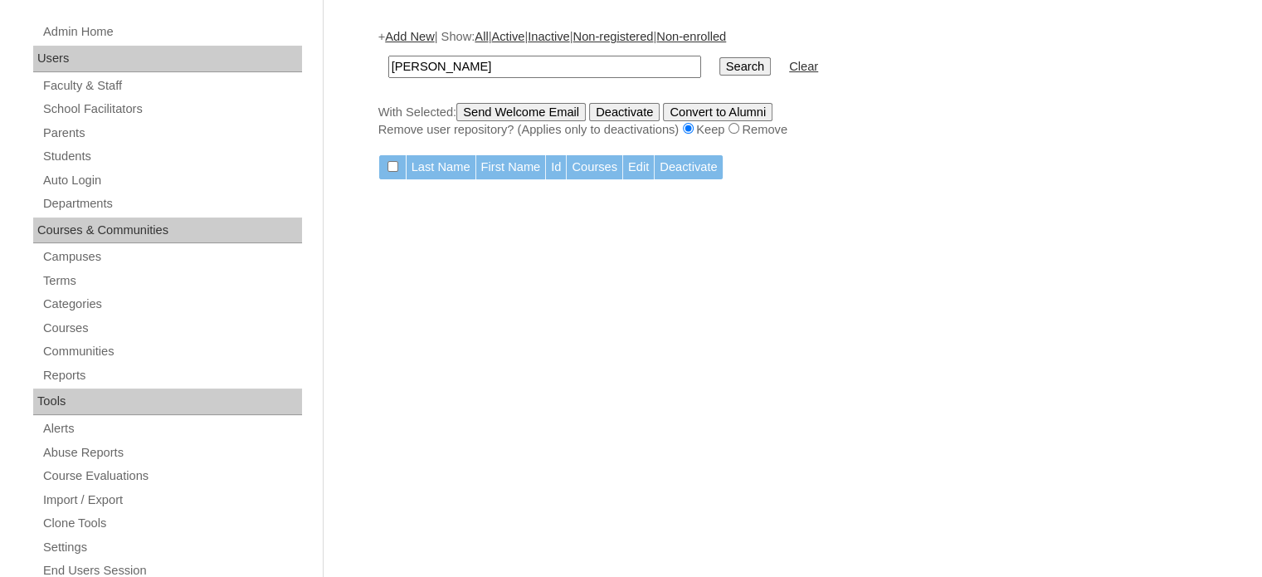
scroll to position [209, 0]
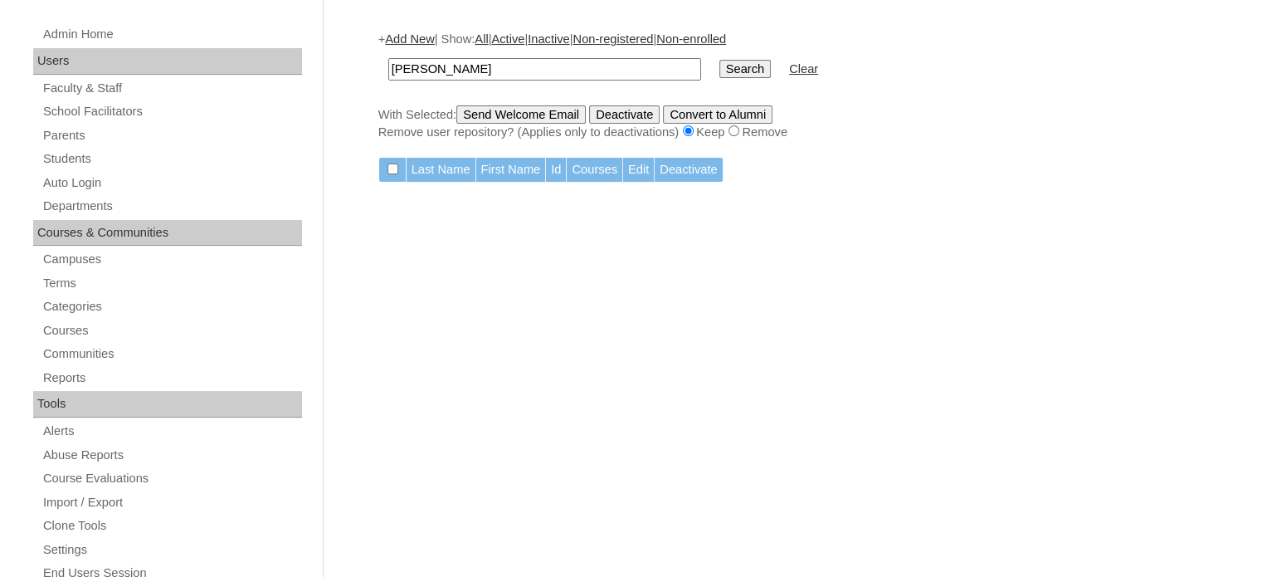
click at [504, 72] on input "vance" at bounding box center [544, 69] width 313 height 22
click at [74, 164] on link "Students" at bounding box center [171, 159] width 261 height 21
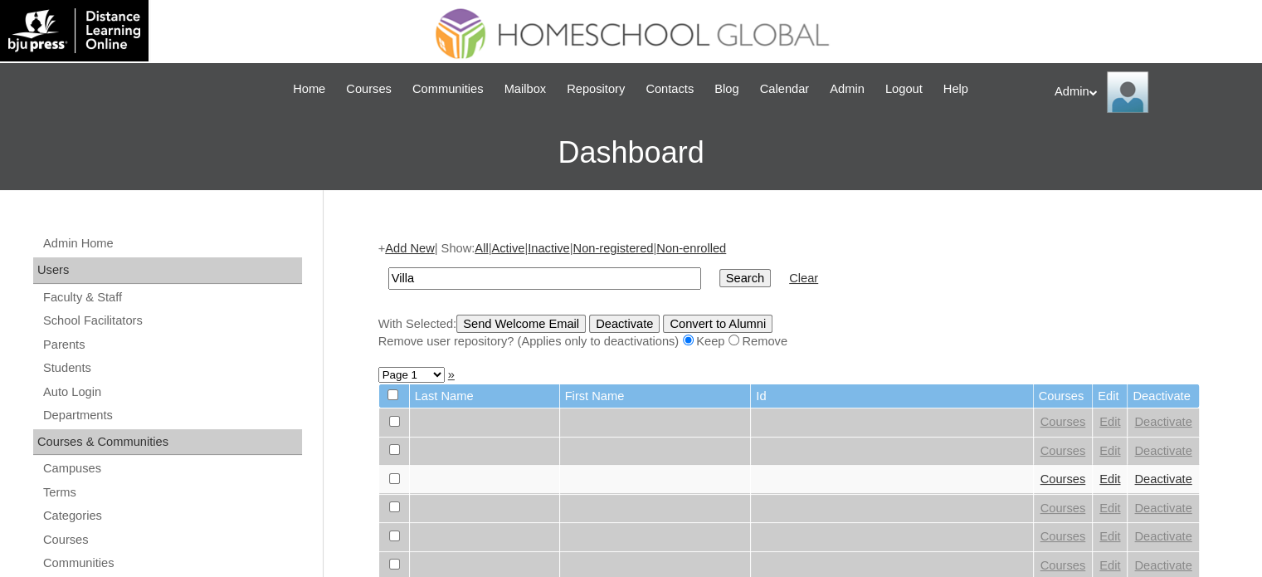
type input "[PERSON_NAME]"
click at [719, 278] on input "Search" at bounding box center [744, 278] width 51 height 18
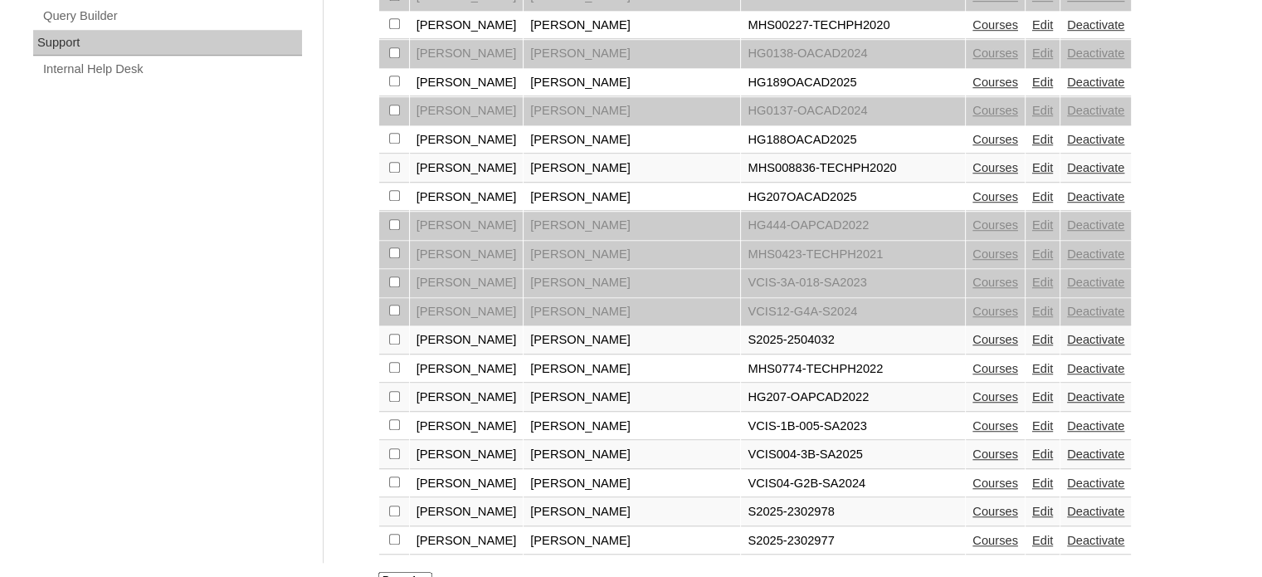
scroll to position [1238, 0]
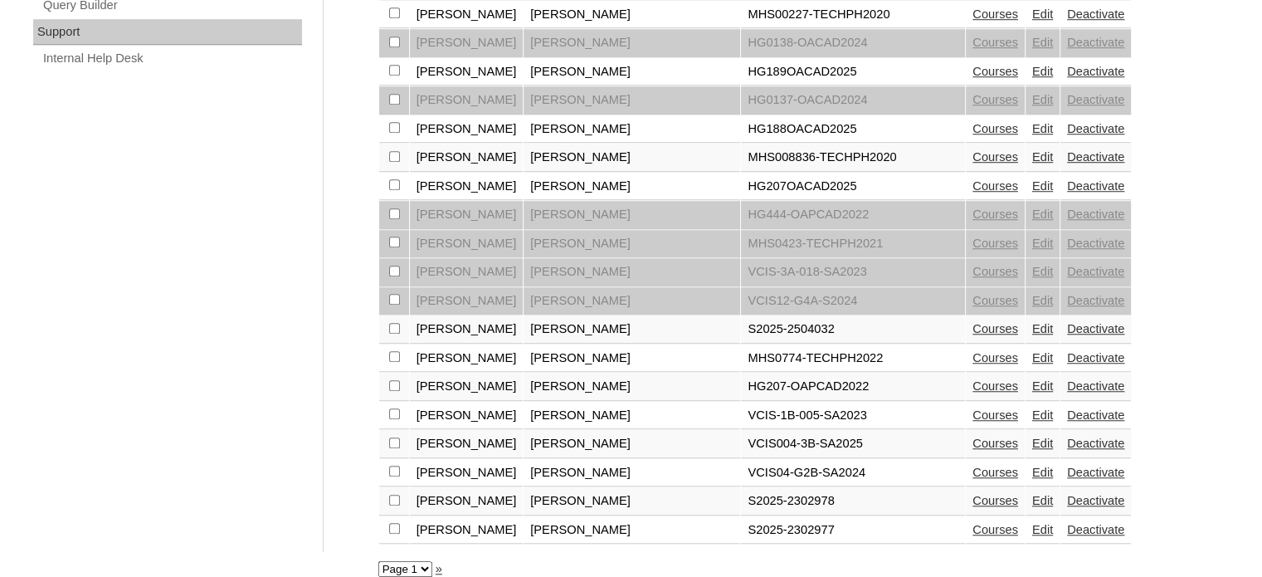
click at [972, 494] on link "Courses" at bounding box center [995, 500] width 46 height 13
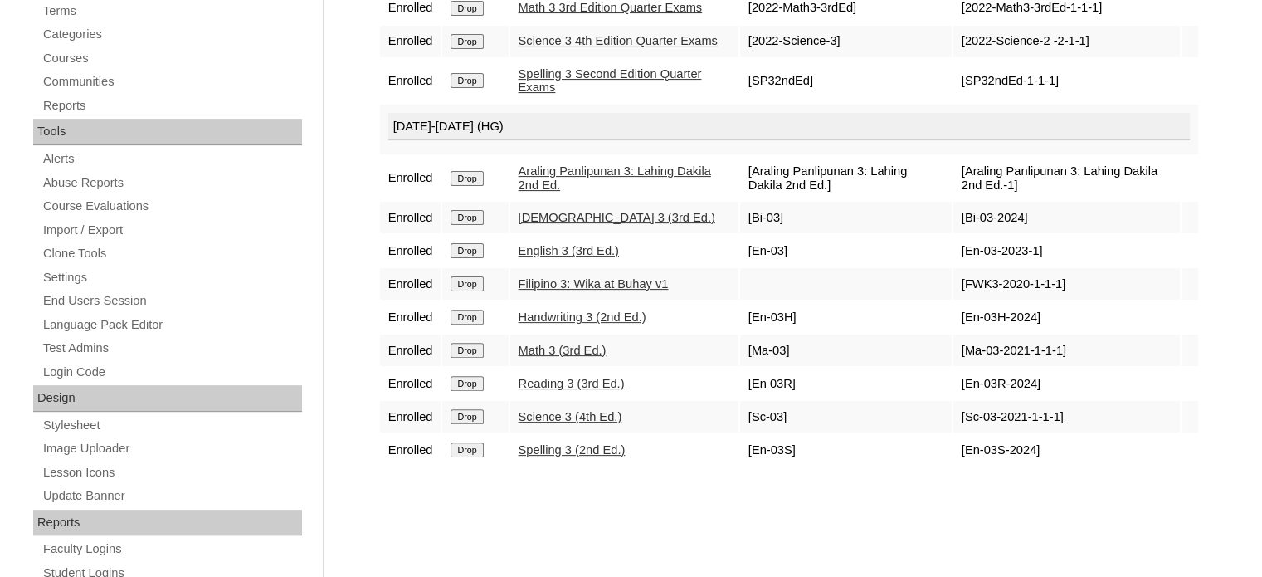
scroll to position [494, 0]
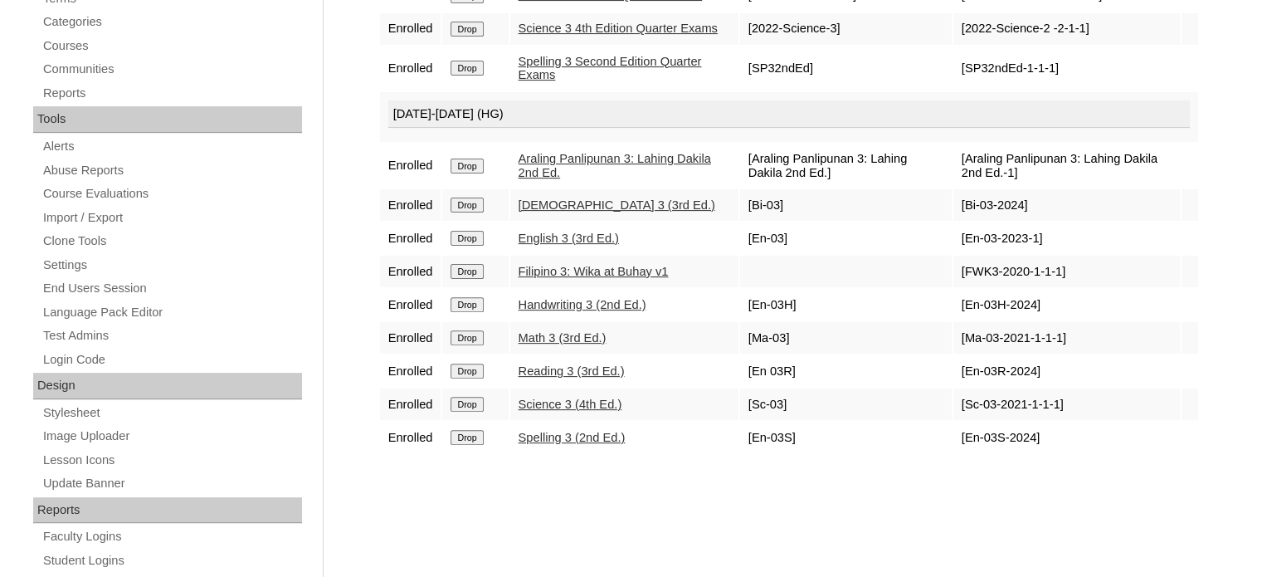
click at [470, 412] on input "Drop" at bounding box center [467, 404] width 32 height 15
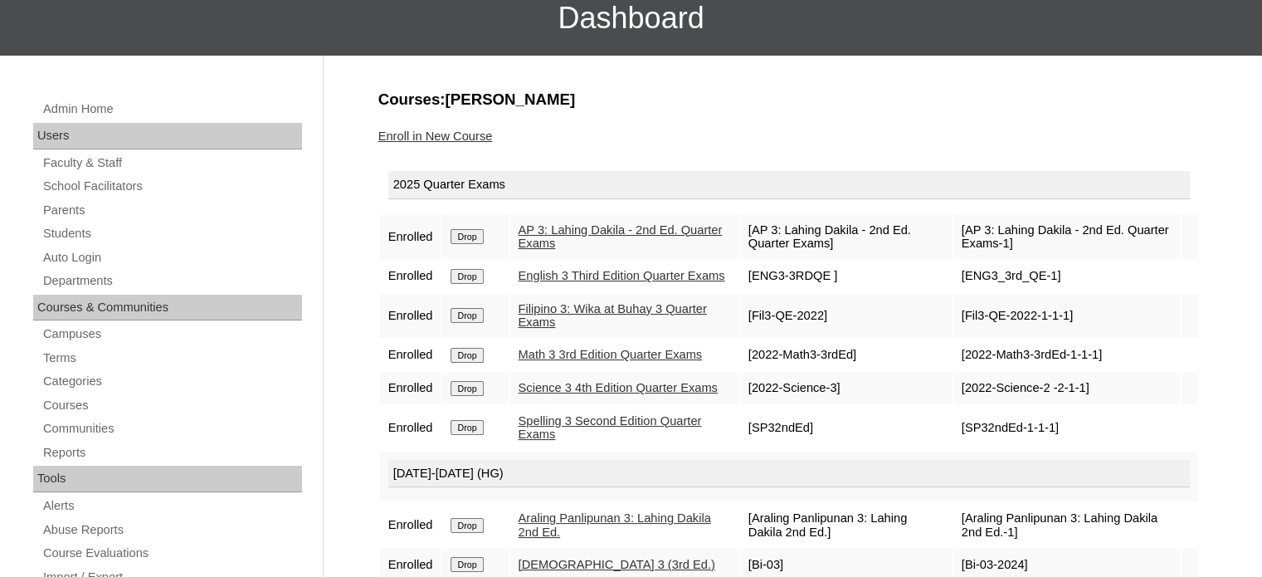
scroll to position [146, 0]
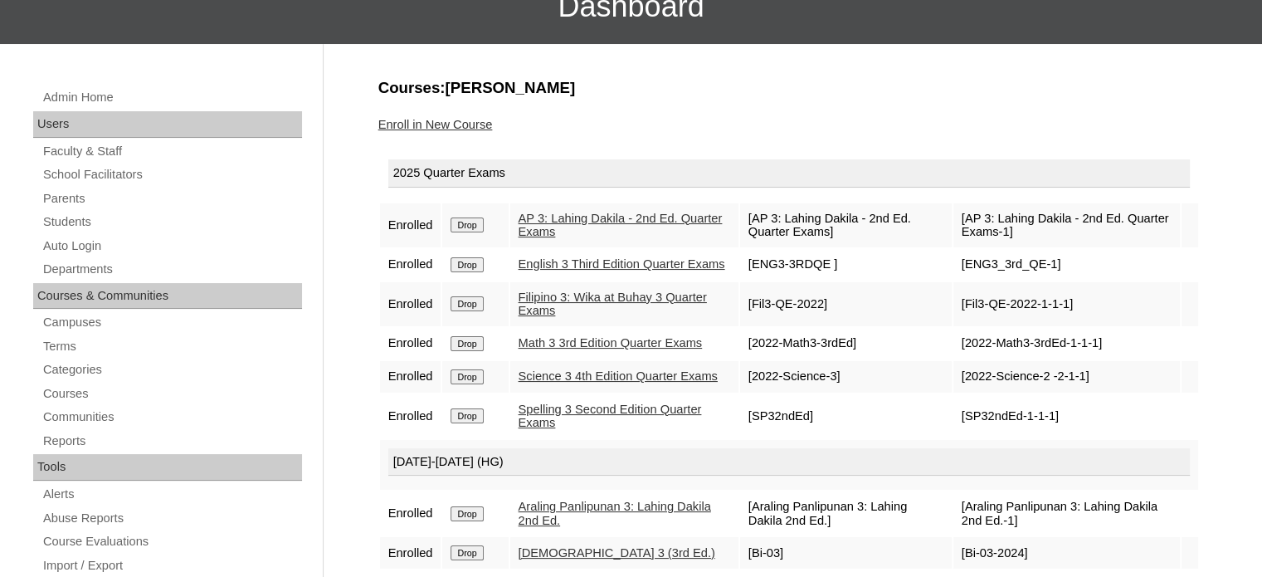
click at [478, 384] on input "Drop" at bounding box center [467, 376] width 32 height 15
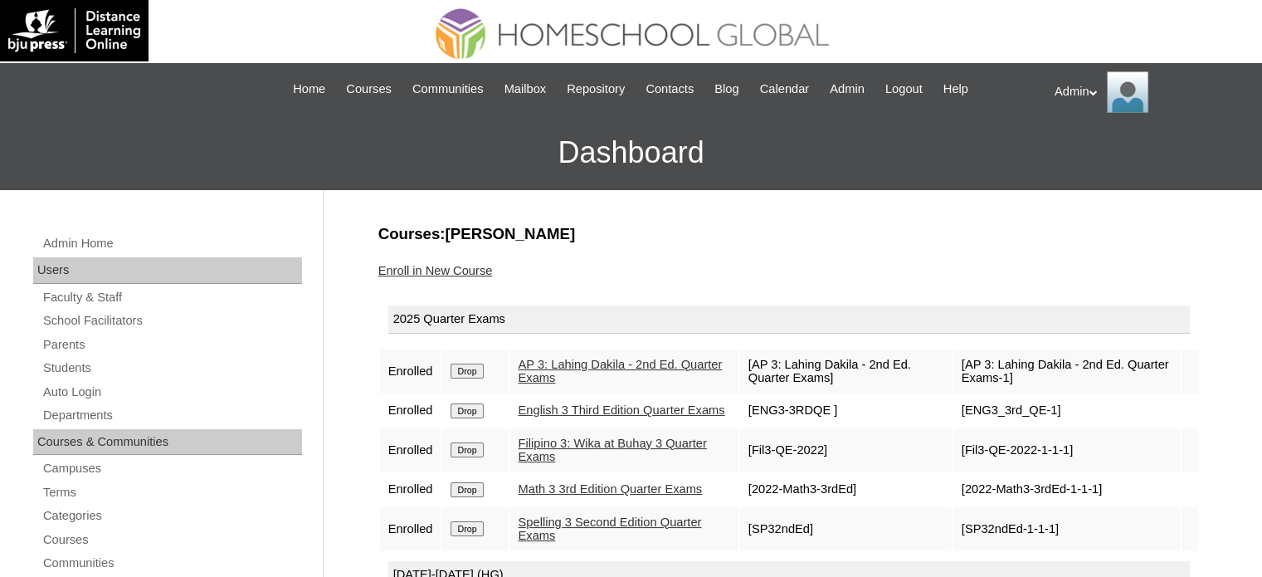
click at [446, 264] on link "Enroll in New Course" at bounding box center [435, 270] width 115 height 13
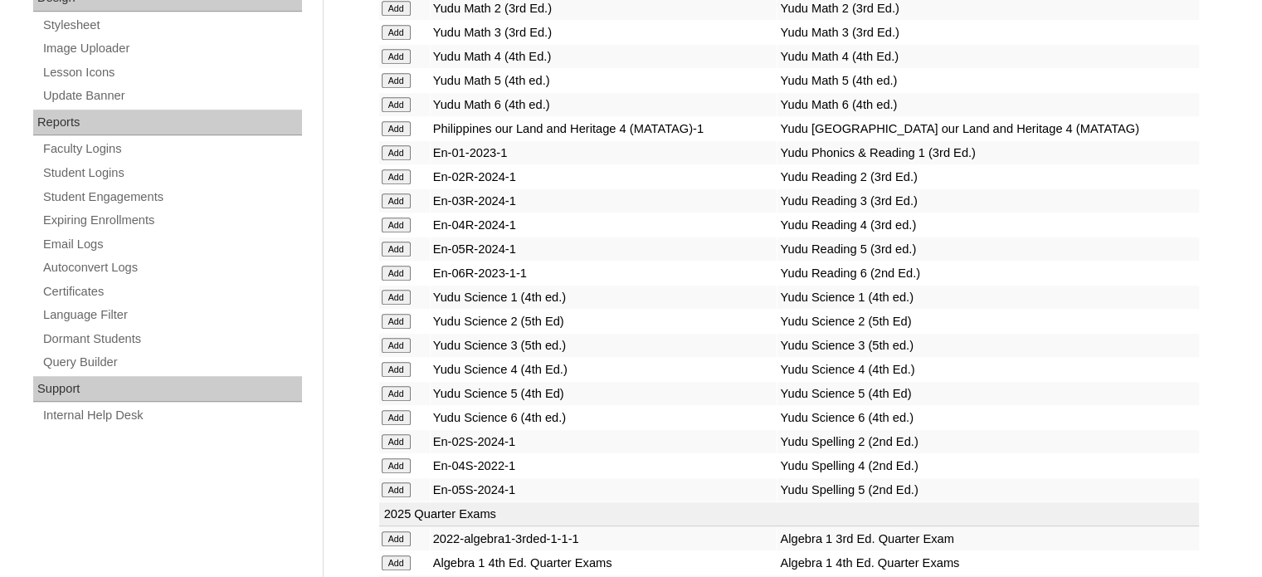
scroll to position [3180, 0]
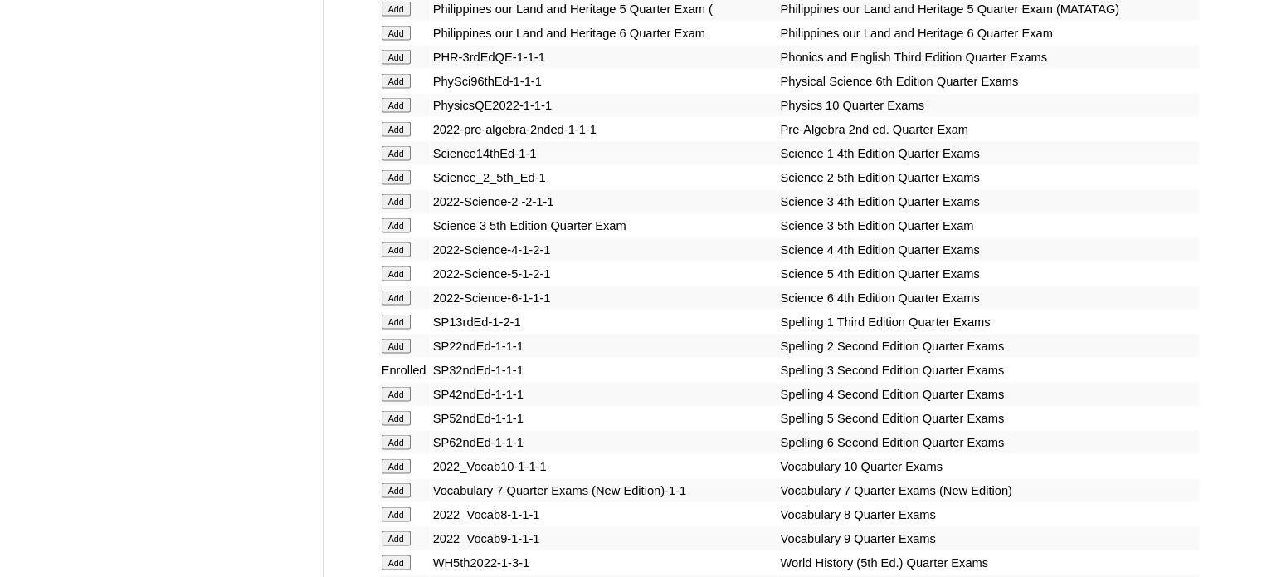
click at [399, 233] on input "Add" at bounding box center [396, 225] width 29 height 15
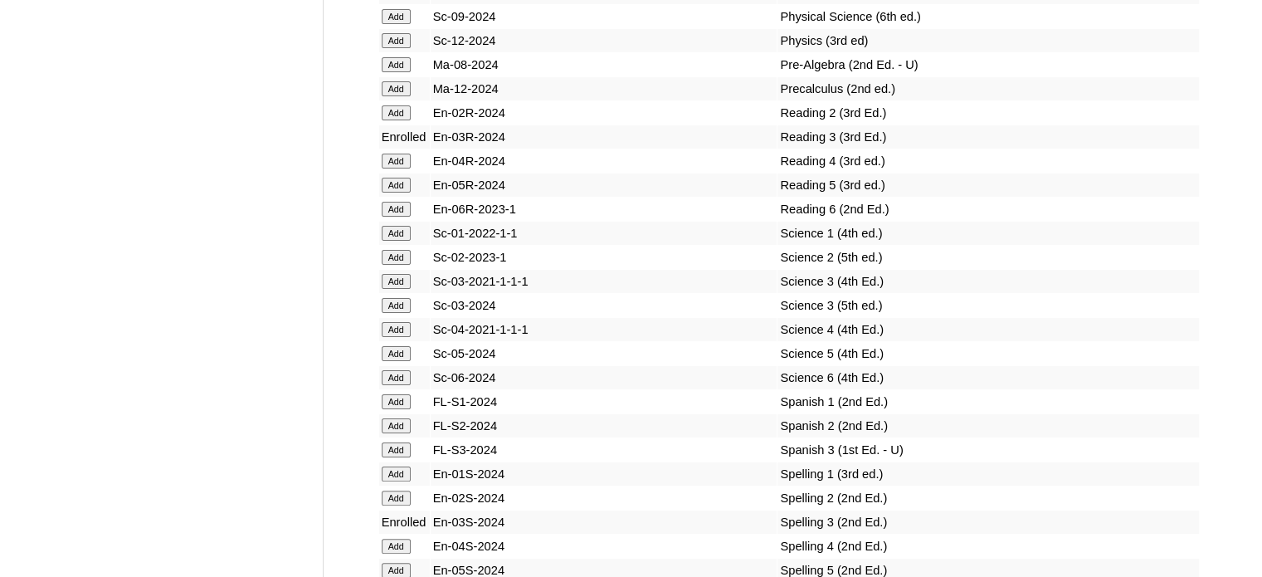
click at [397, 311] on input "Add" at bounding box center [396, 305] width 29 height 15
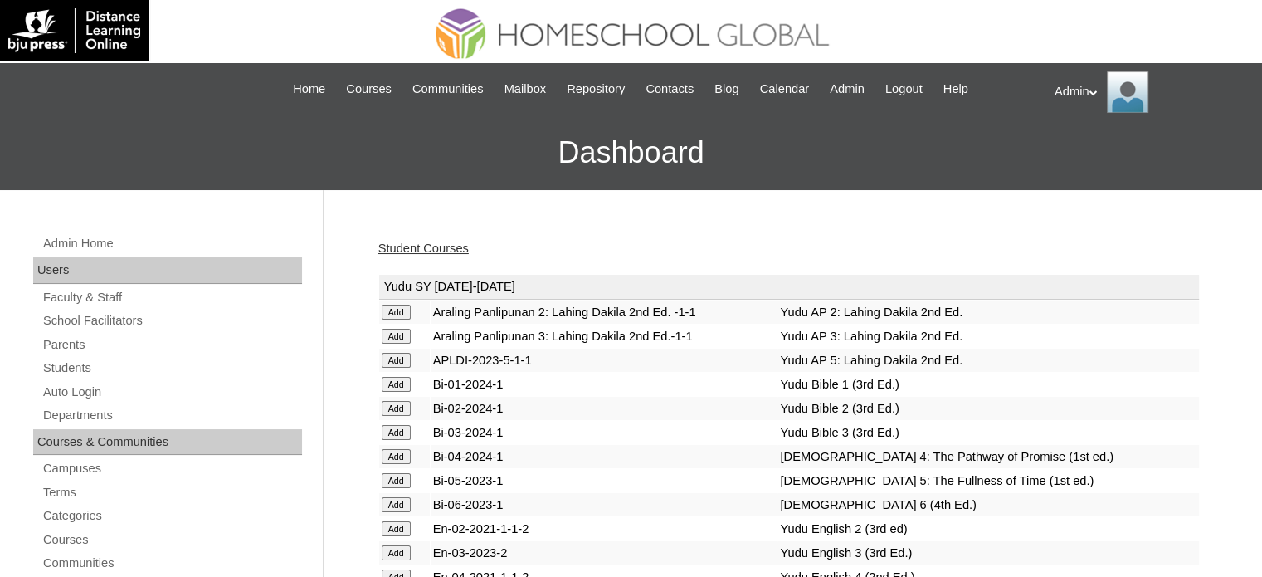
click at [440, 248] on link "Student Courses" at bounding box center [423, 247] width 90 height 13
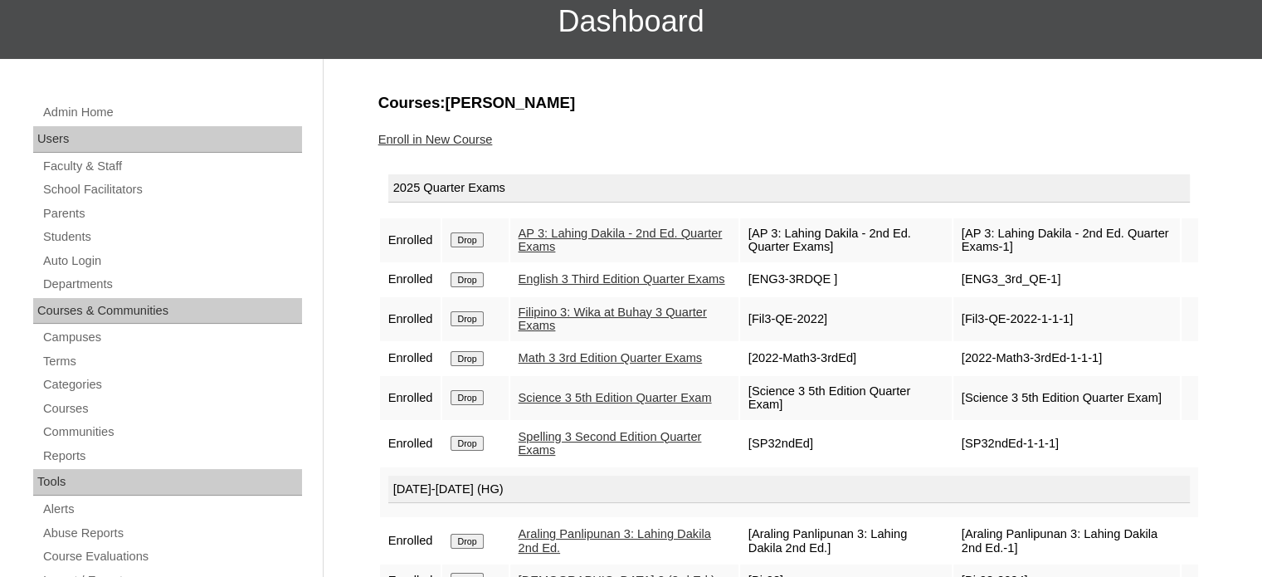
scroll to position [133, 0]
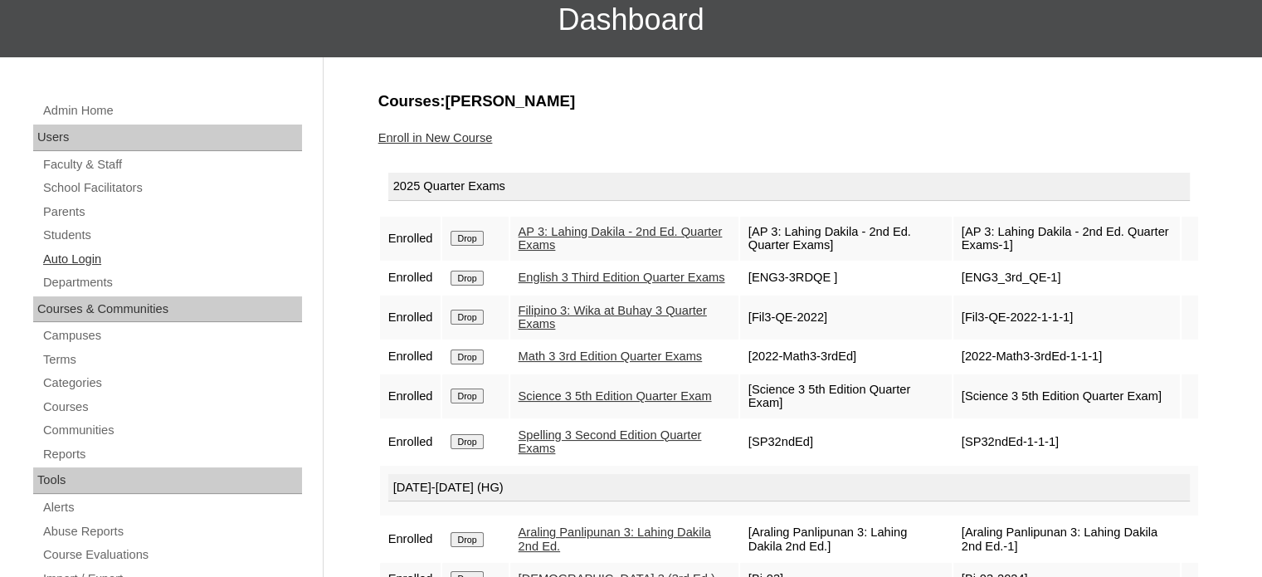
click at [88, 261] on link "Auto Login" at bounding box center [171, 259] width 261 height 21
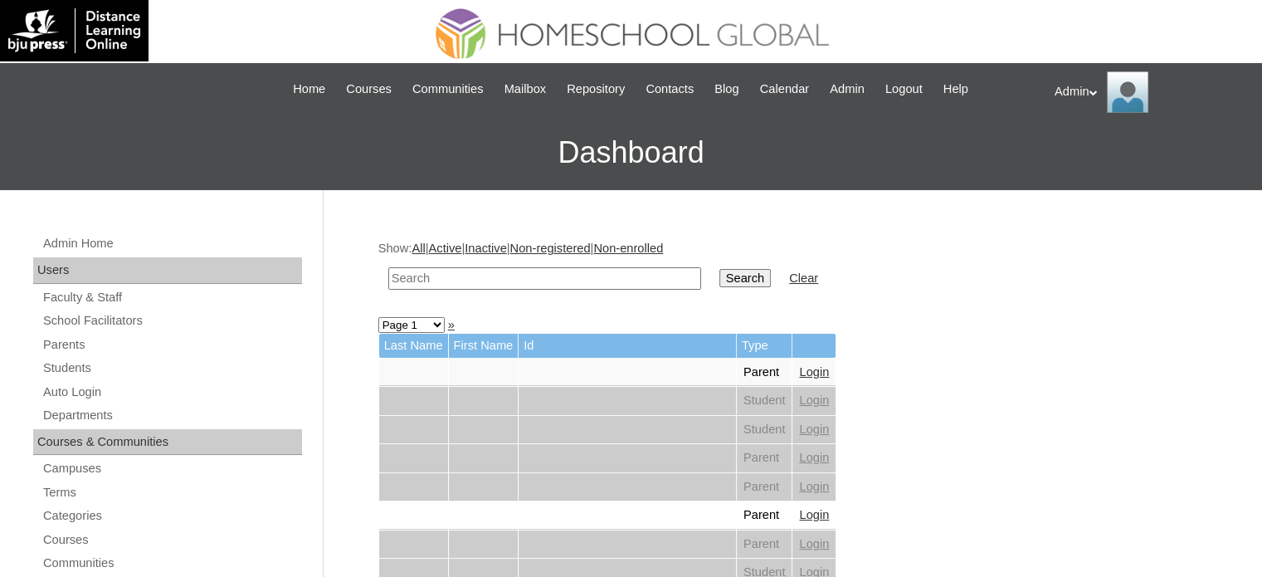
click at [494, 280] on input "text" at bounding box center [544, 278] width 313 height 22
type input "[PERSON_NAME]"
click at [719, 275] on input "Search" at bounding box center [744, 278] width 51 height 18
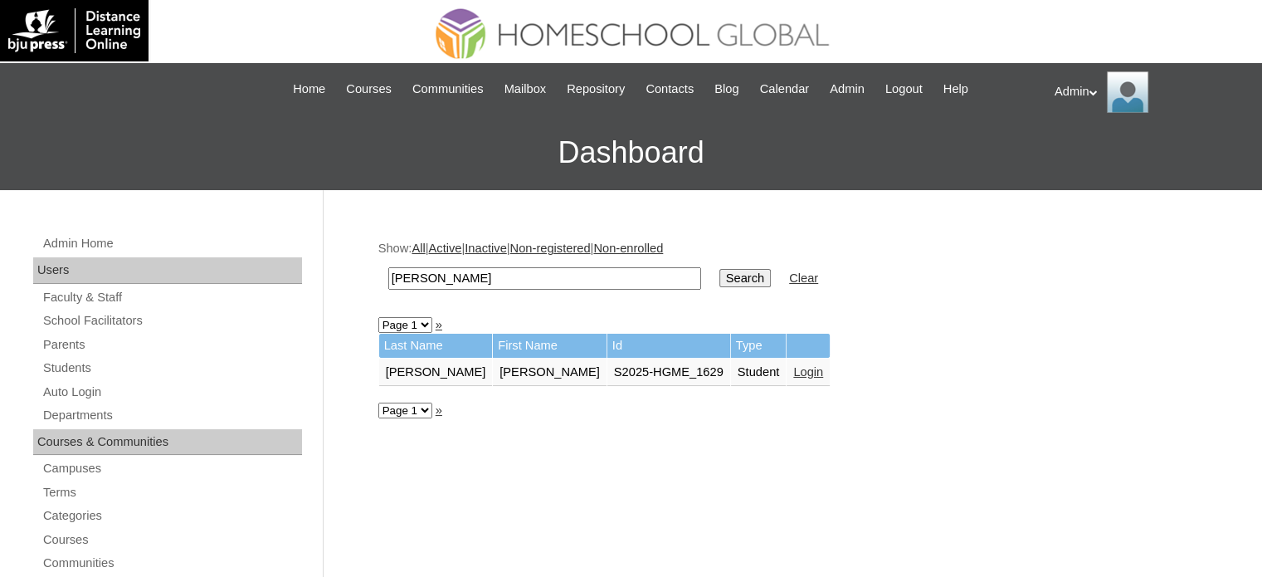
click at [793, 372] on link "Login" at bounding box center [808, 371] width 30 height 13
